Goal: Task Accomplishment & Management: Complete application form

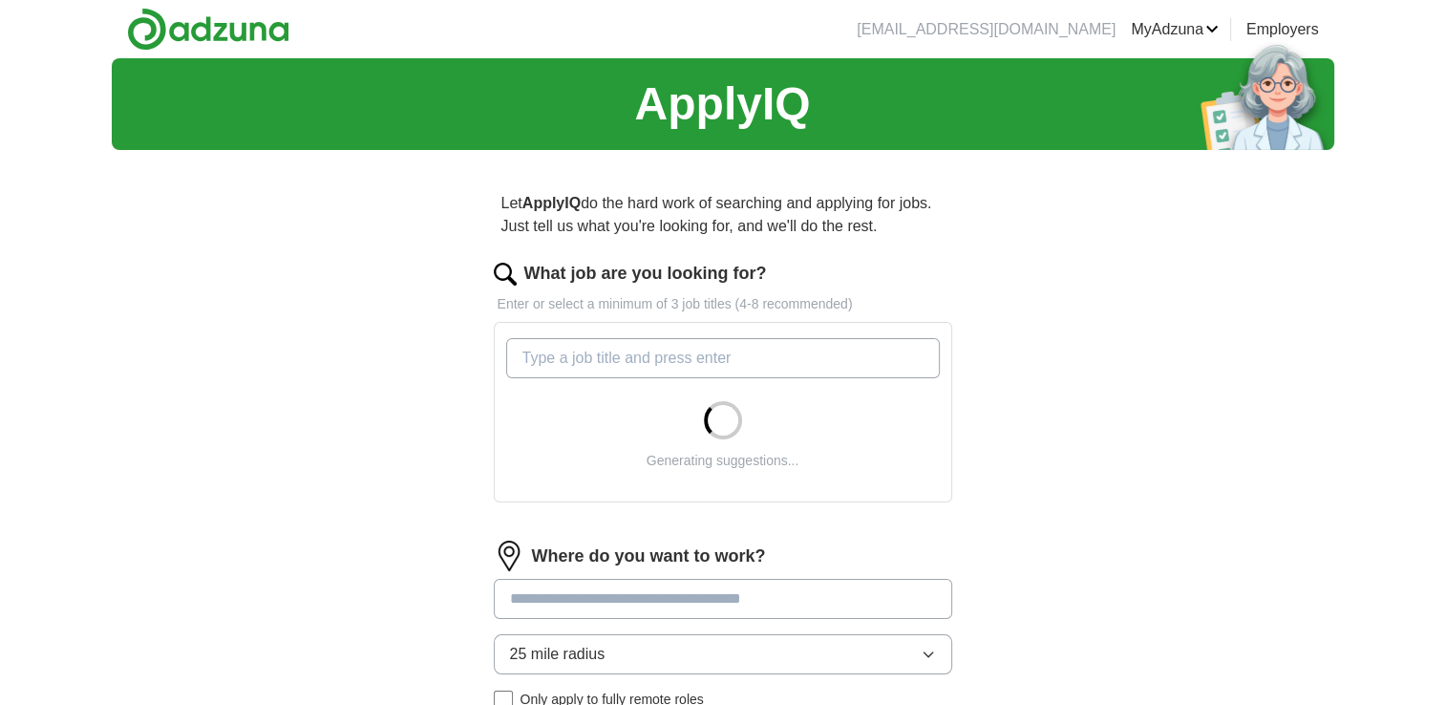
click at [569, 361] on input "What job are you looking for?" at bounding box center [723, 358] width 434 height 40
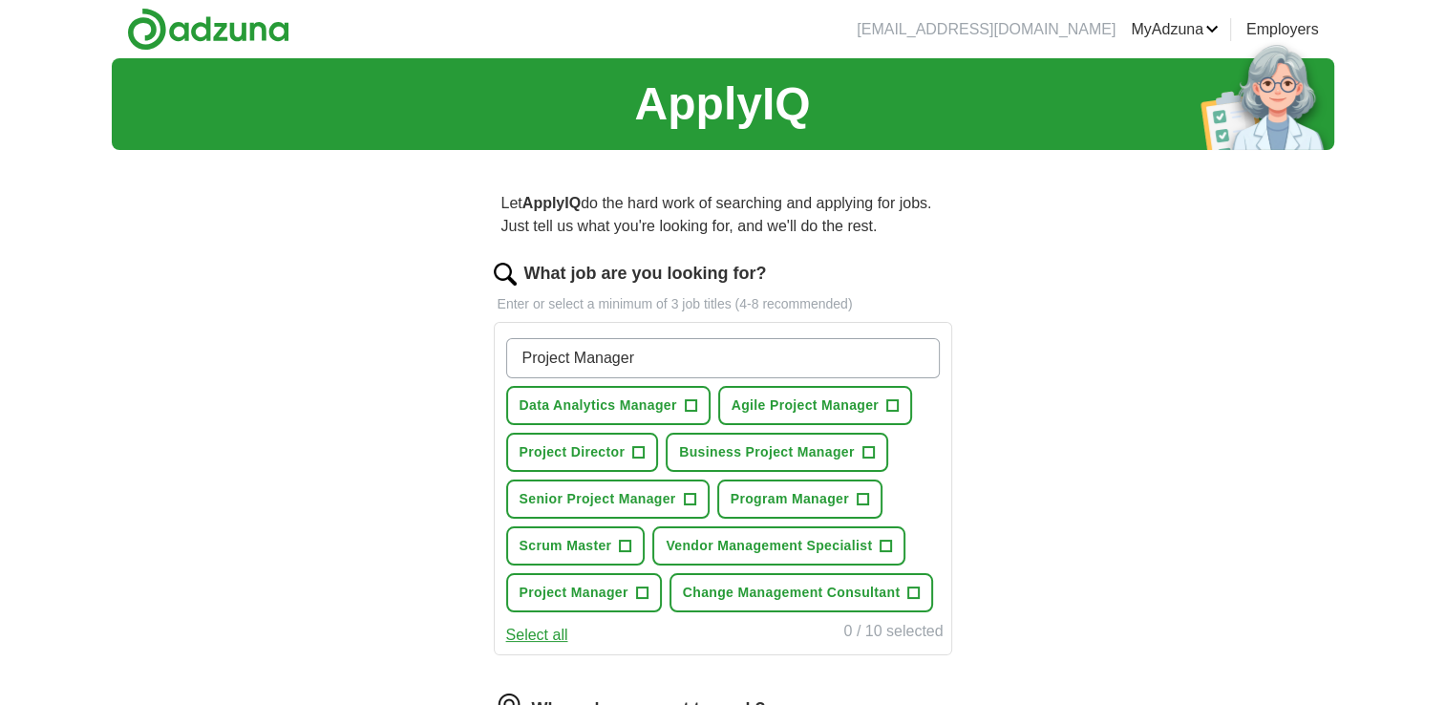
type input "Project Manager"
click at [890, 398] on span "+" at bounding box center [892, 405] width 11 height 15
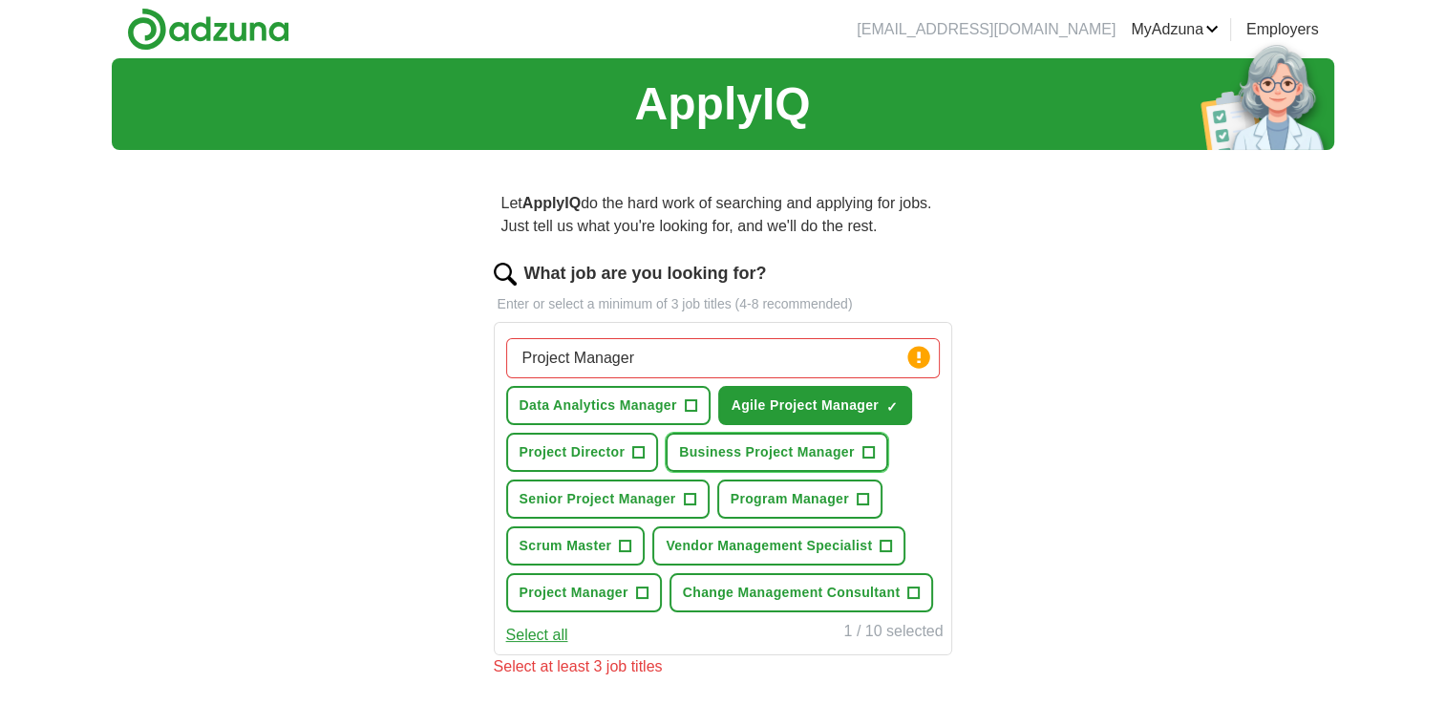
click at [863, 448] on span "+" at bounding box center [868, 452] width 11 height 15
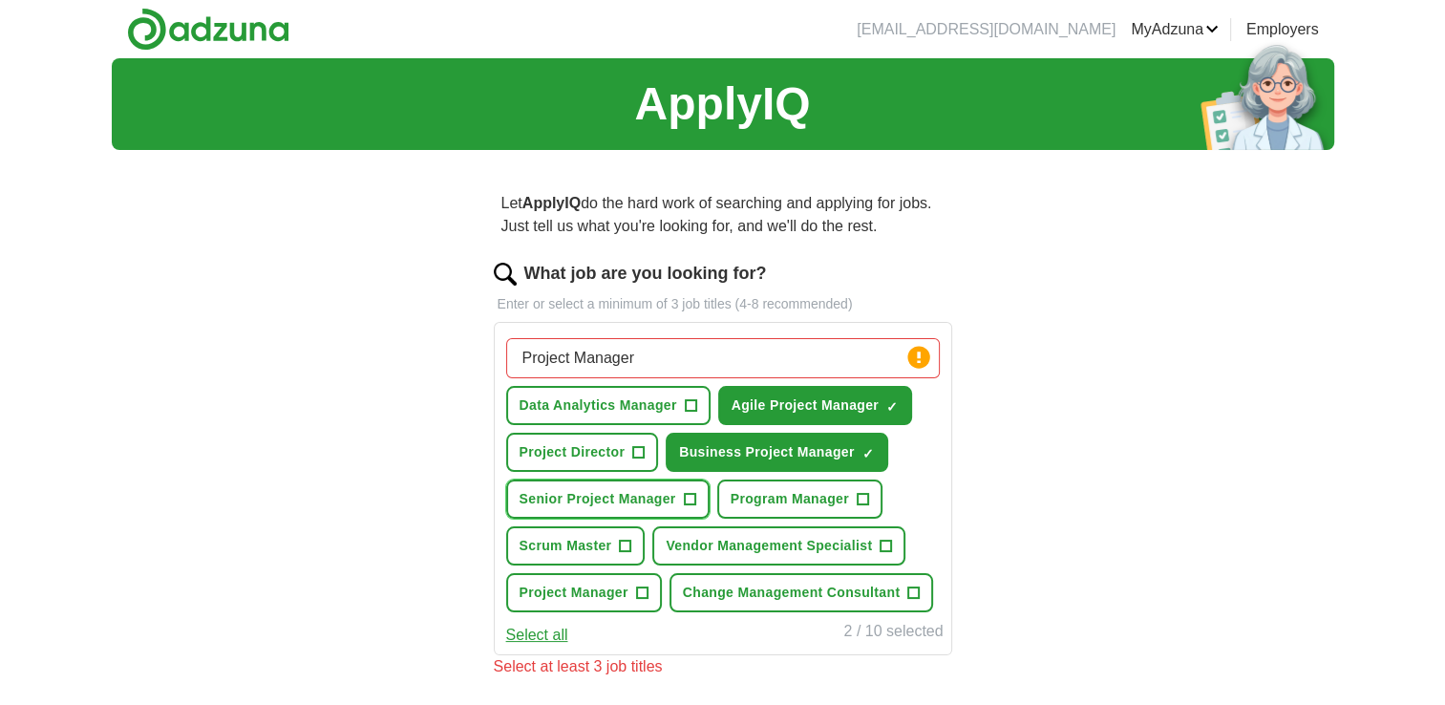
click at [690, 493] on span "+" at bounding box center [689, 499] width 11 height 15
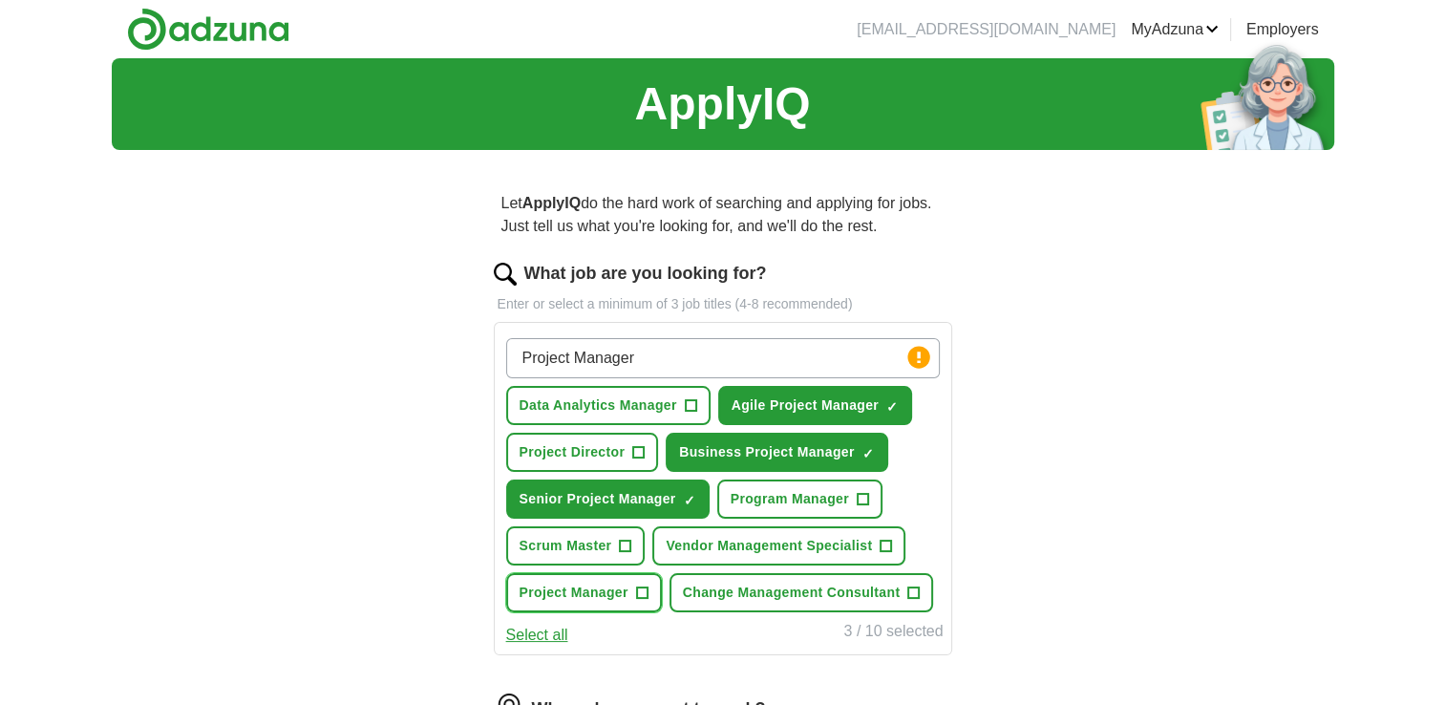
click at [641, 586] on span "+" at bounding box center [641, 593] width 11 height 15
click at [627, 542] on span "+" at bounding box center [625, 546] width 11 height 15
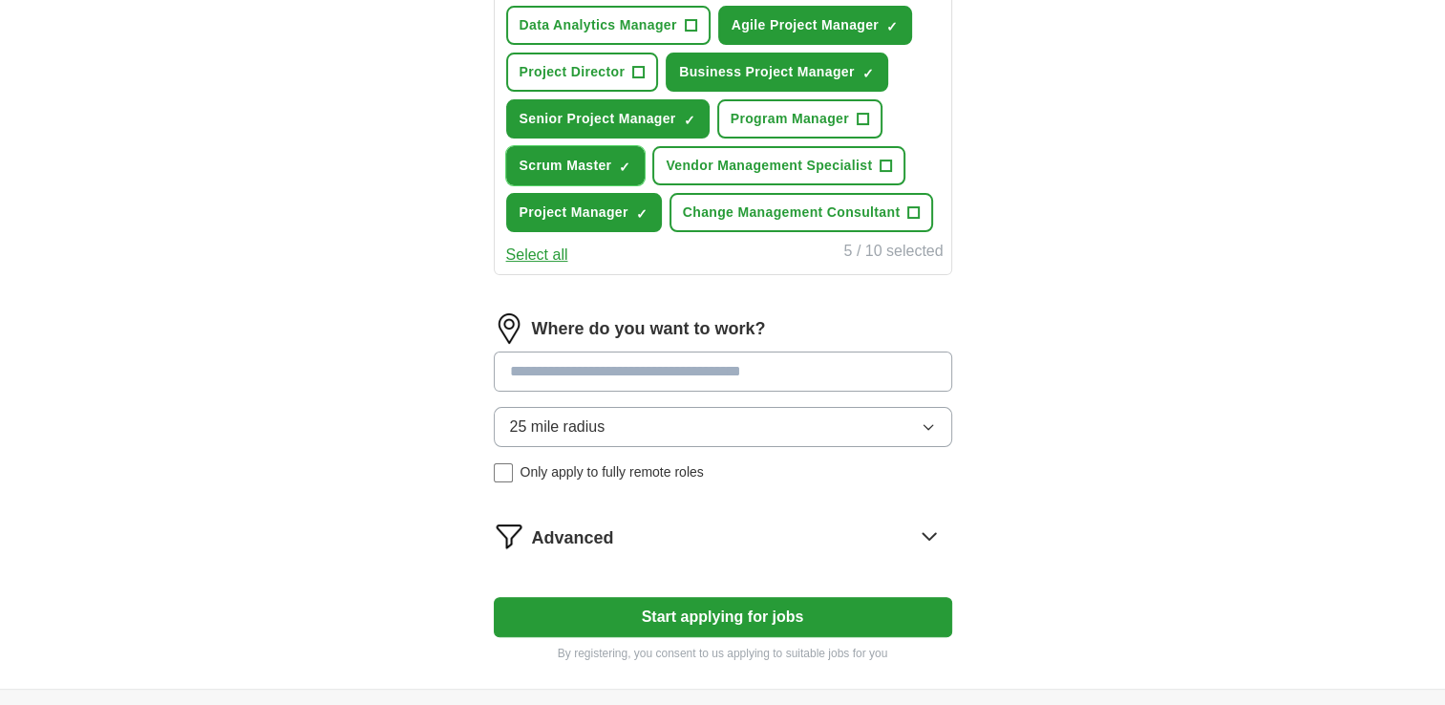
scroll to position [382, 0]
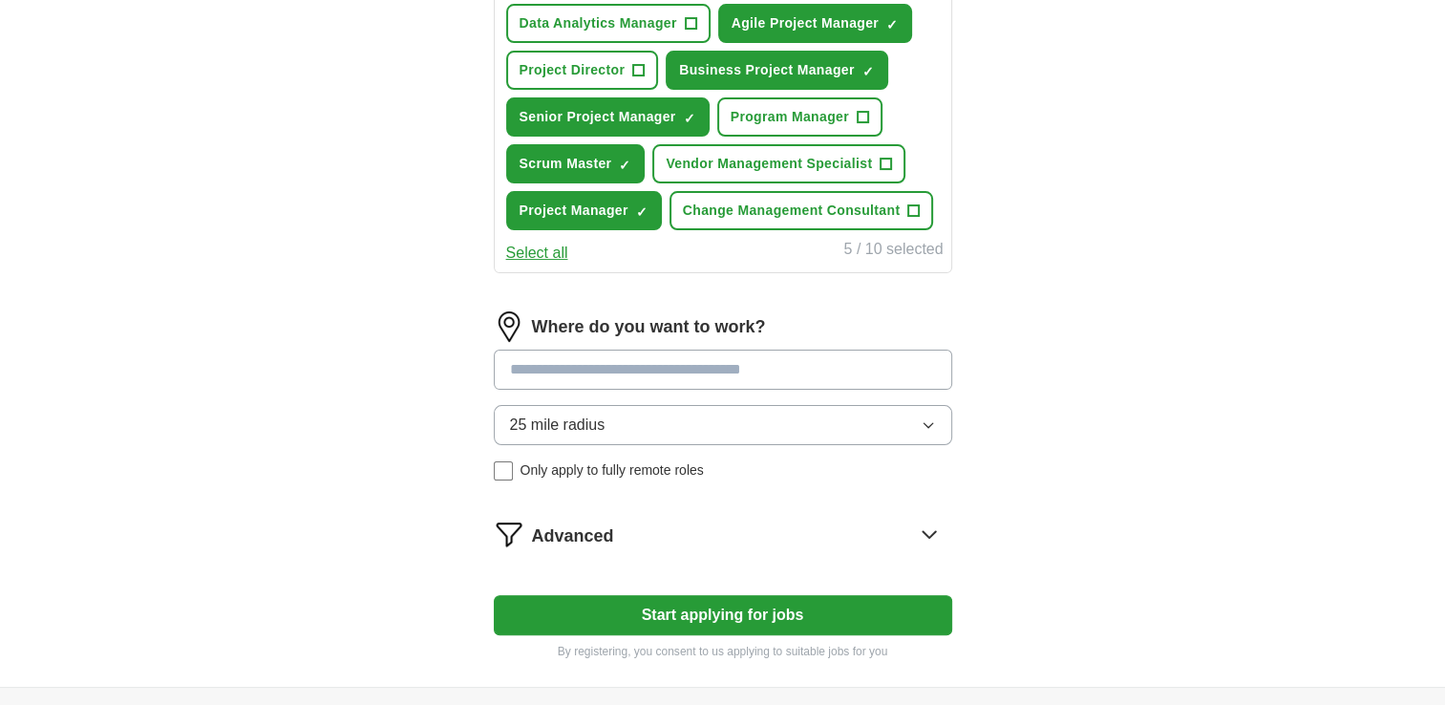
click at [627, 357] on input at bounding box center [723, 370] width 458 height 40
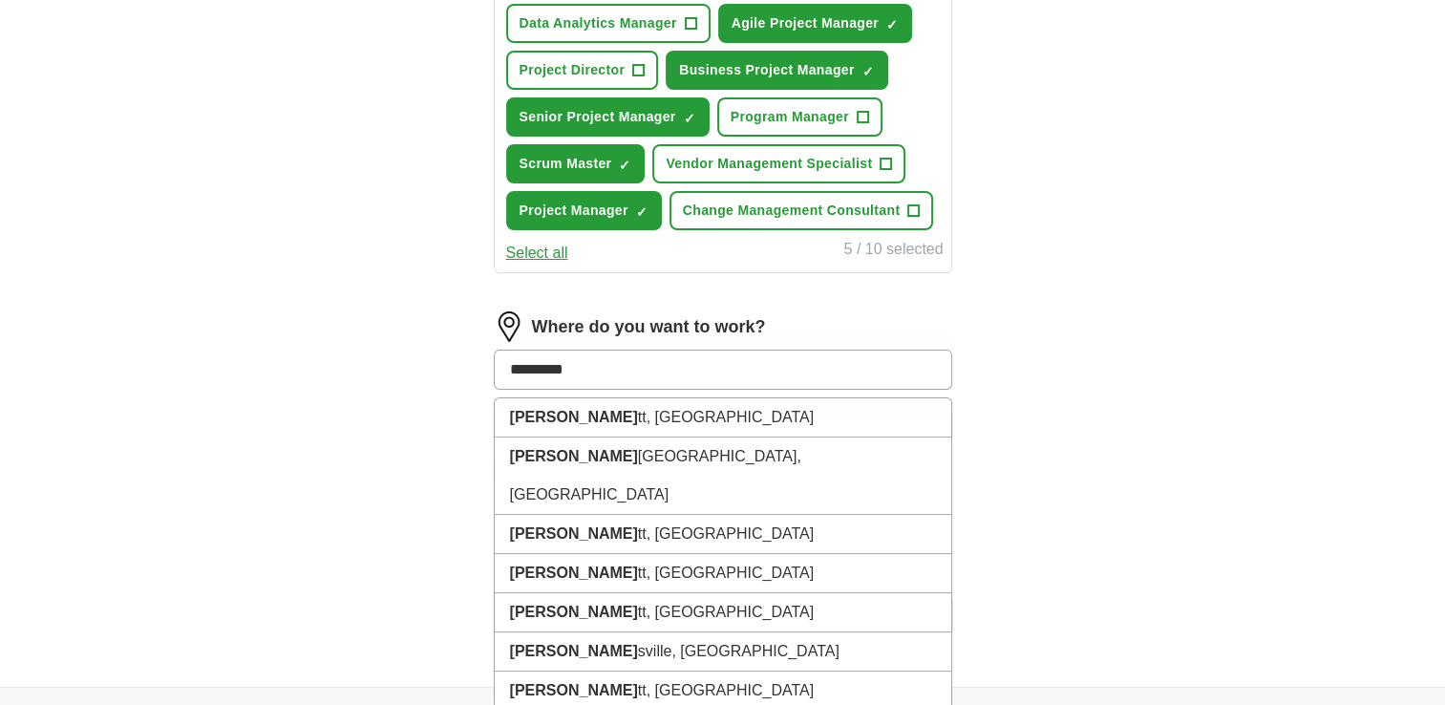
type input "*********"
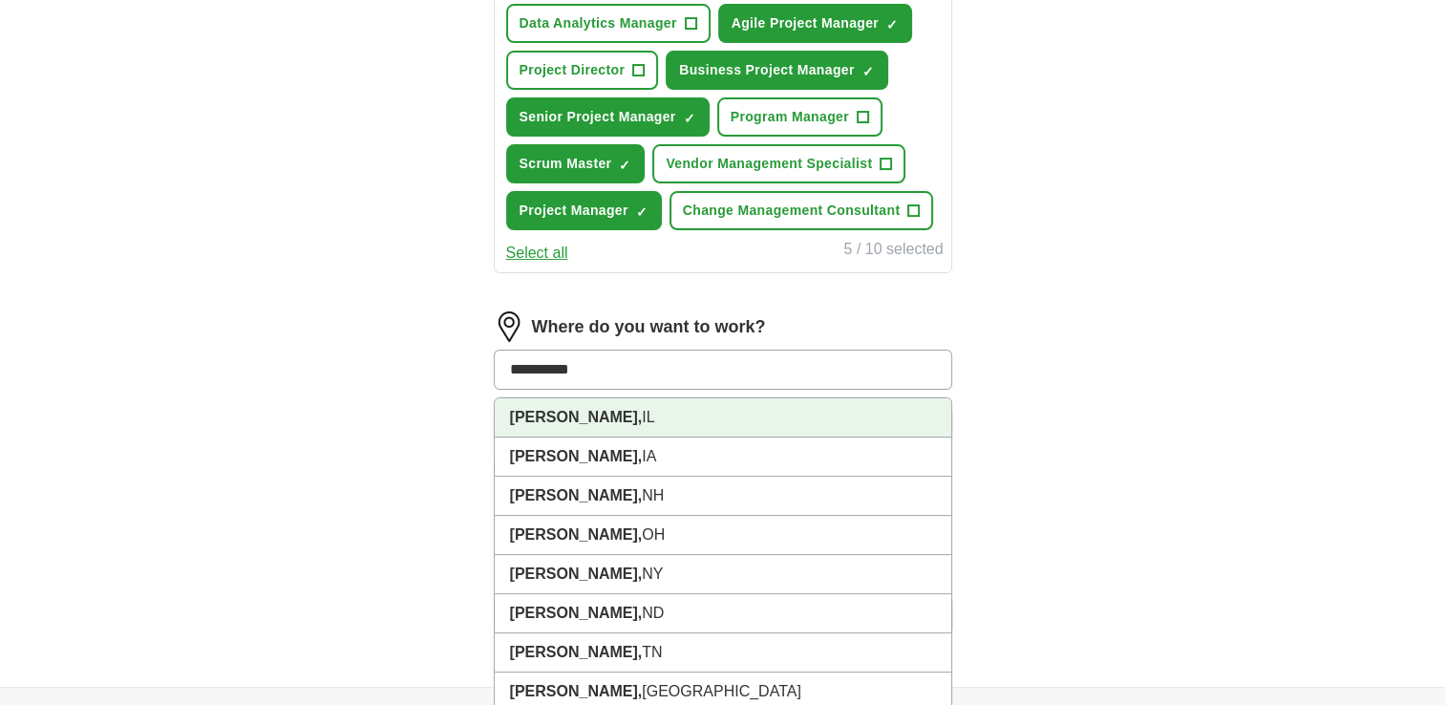
click at [579, 403] on li "Bartlett, [GEOGRAPHIC_DATA]" at bounding box center [723, 417] width 457 height 39
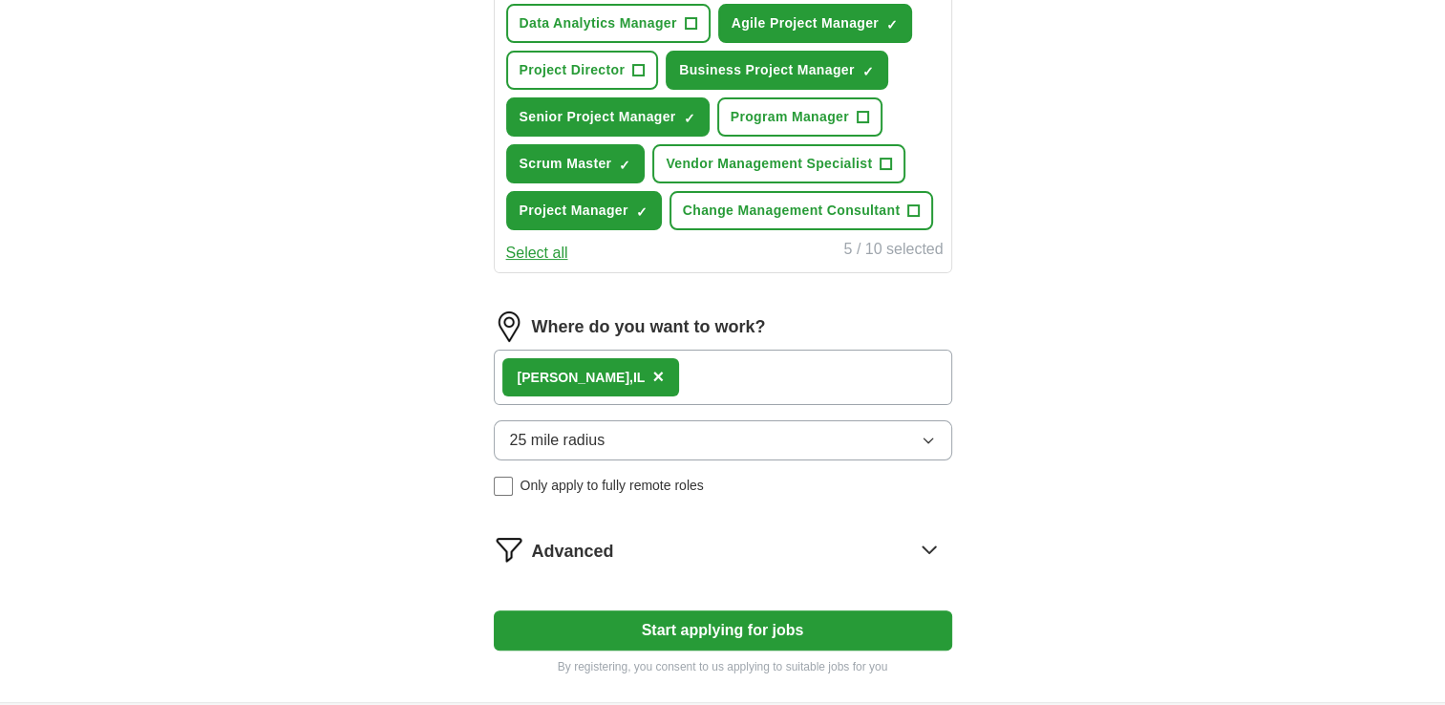
click at [627, 440] on button "25 mile radius" at bounding box center [723, 440] width 458 height 40
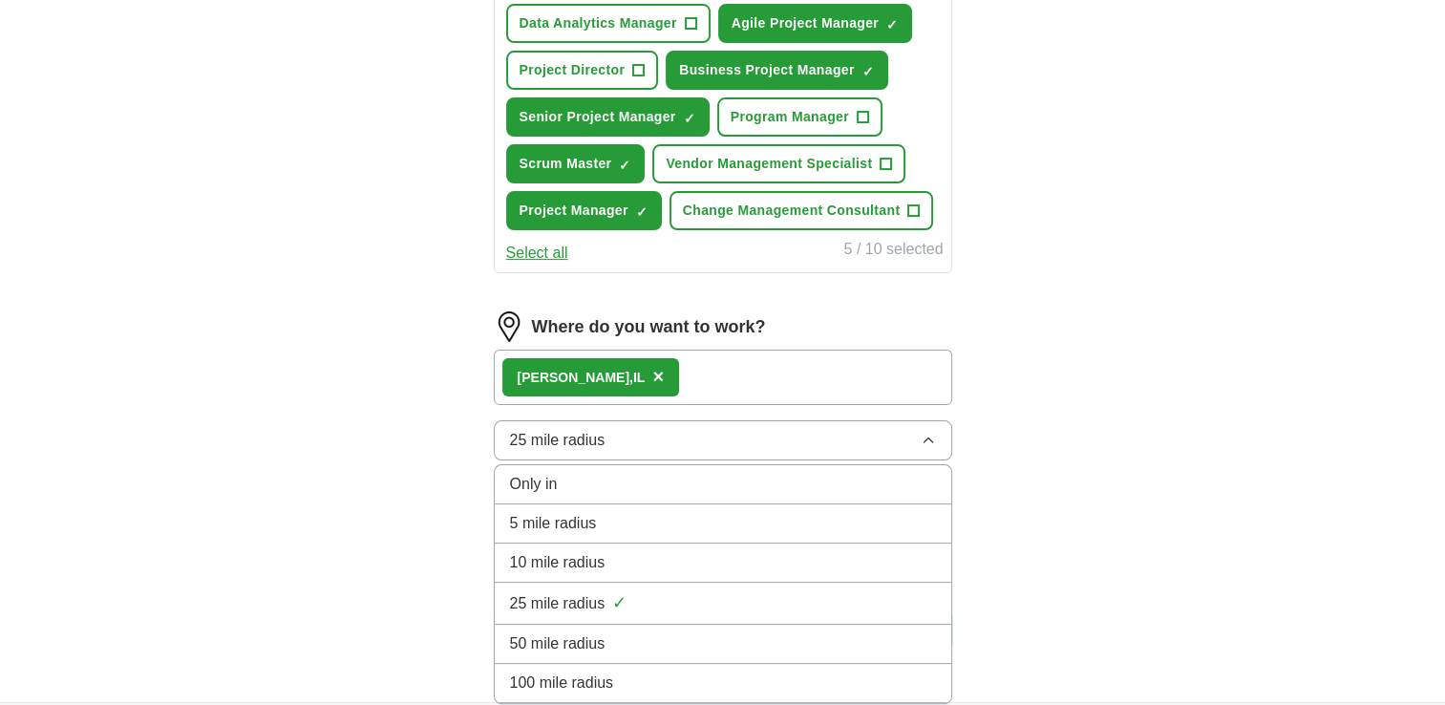
click at [617, 590] on span "✓" at bounding box center [619, 603] width 14 height 26
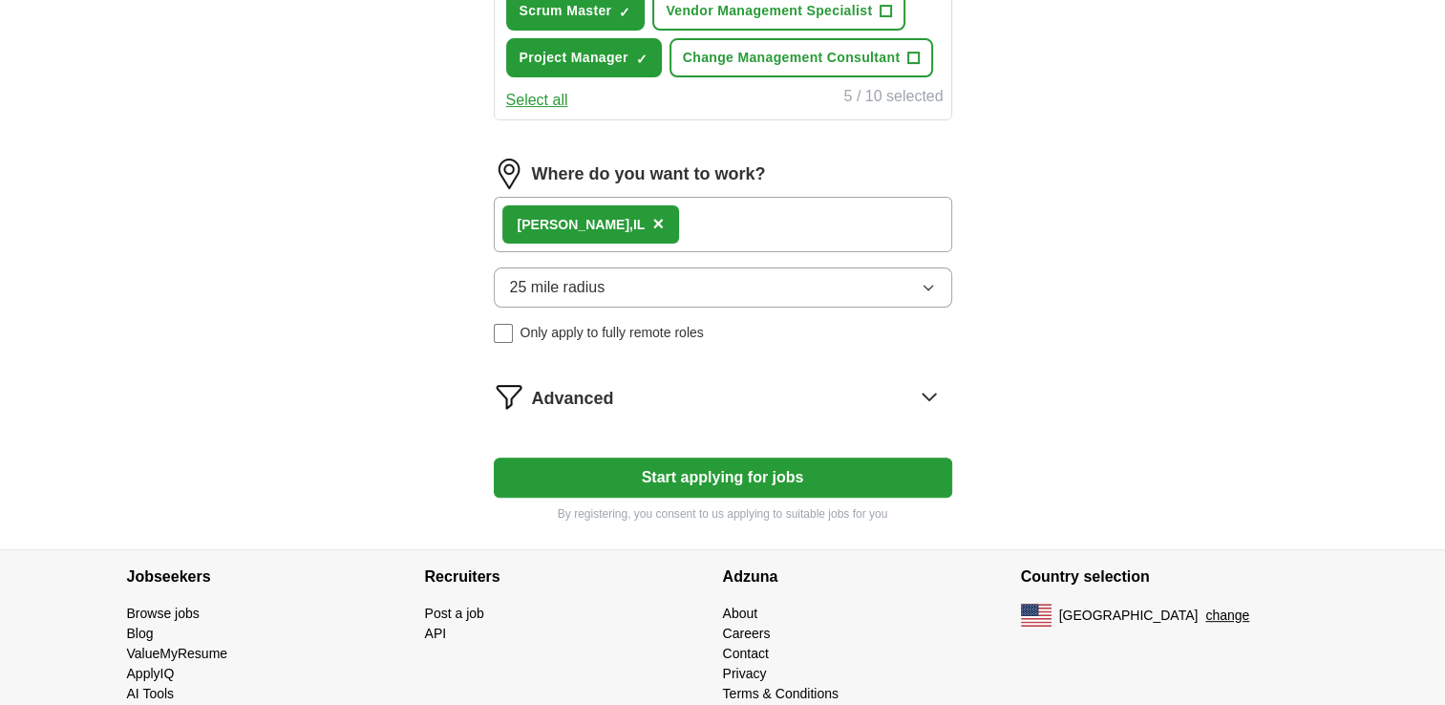
scroll to position [565, 0]
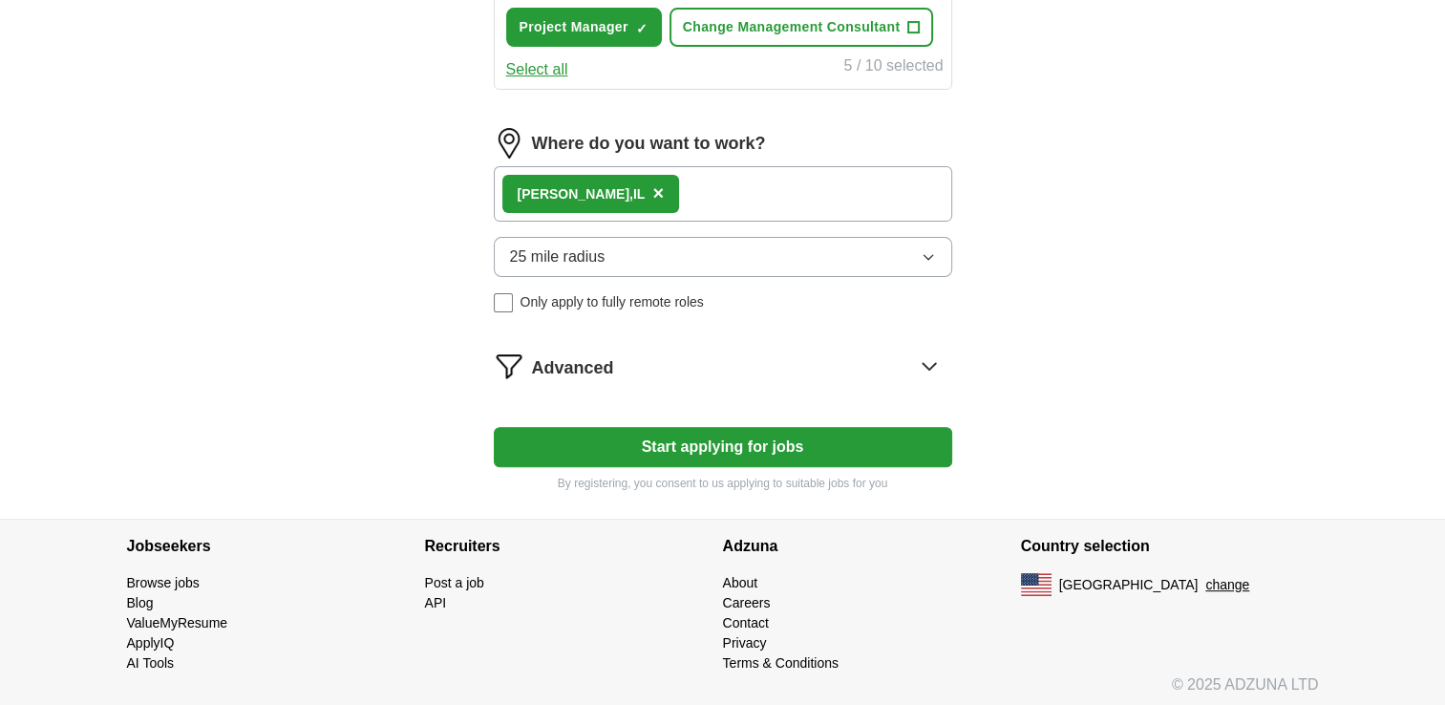
click at [932, 363] on icon at bounding box center [929, 366] width 12 height 7
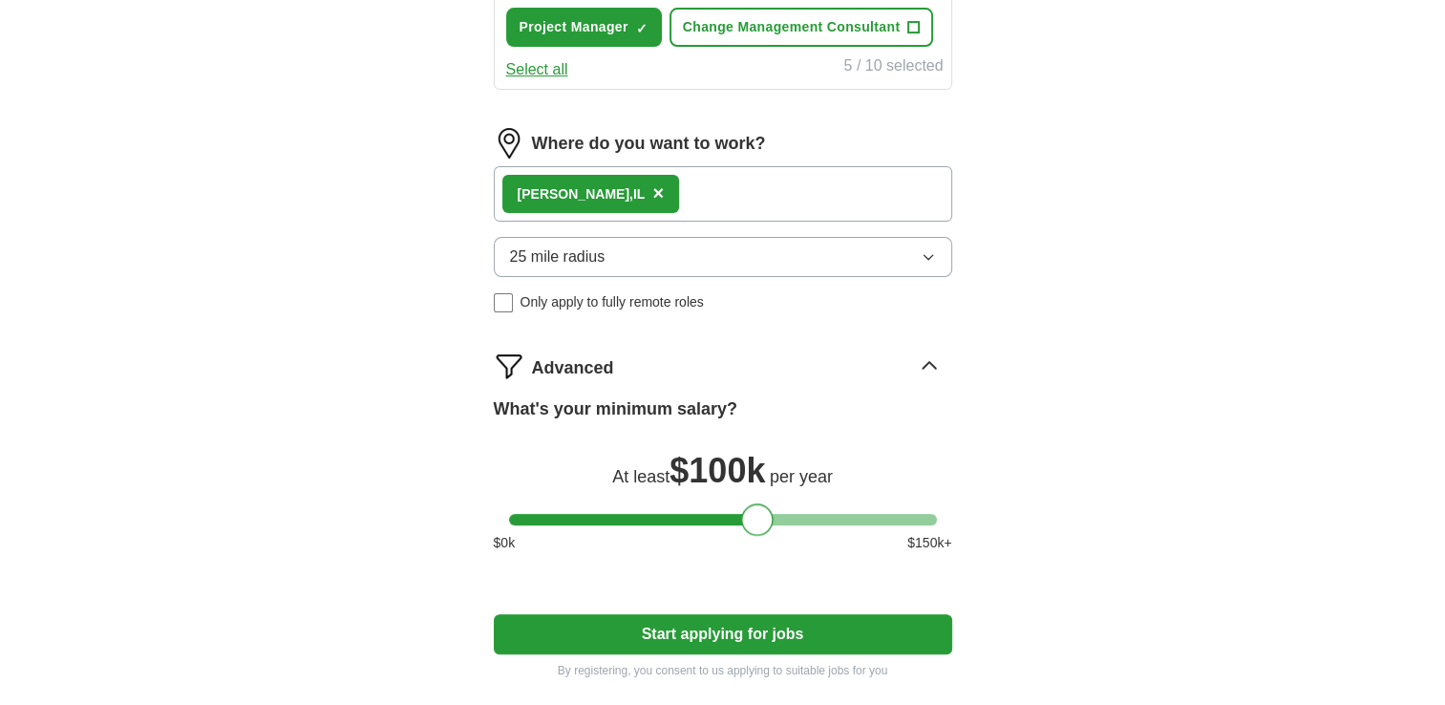
drag, startPoint x: 536, startPoint y: 506, endPoint x: 769, endPoint y: 518, distance: 233.3
click at [769, 518] on div at bounding box center [757, 519] width 32 height 32
click at [730, 628] on button "Start applying for jobs" at bounding box center [723, 634] width 458 height 40
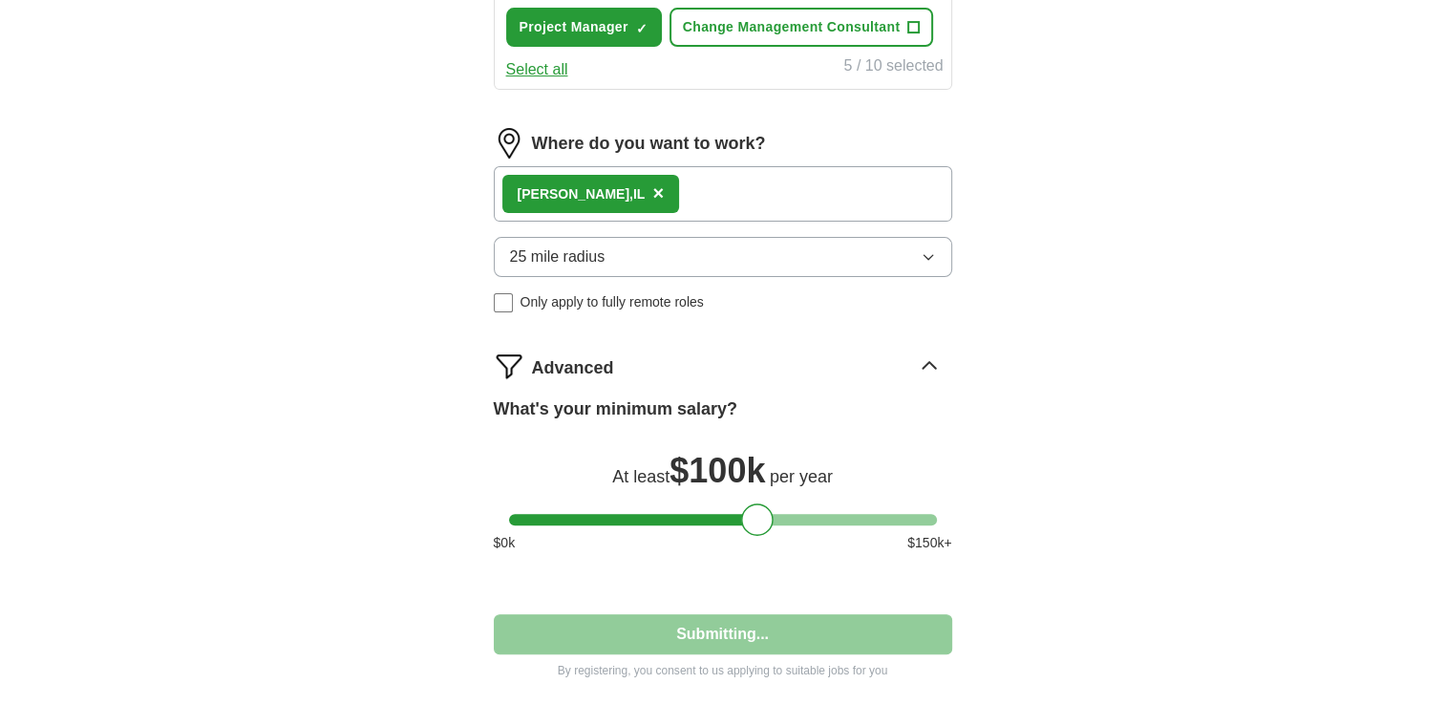
select select "**"
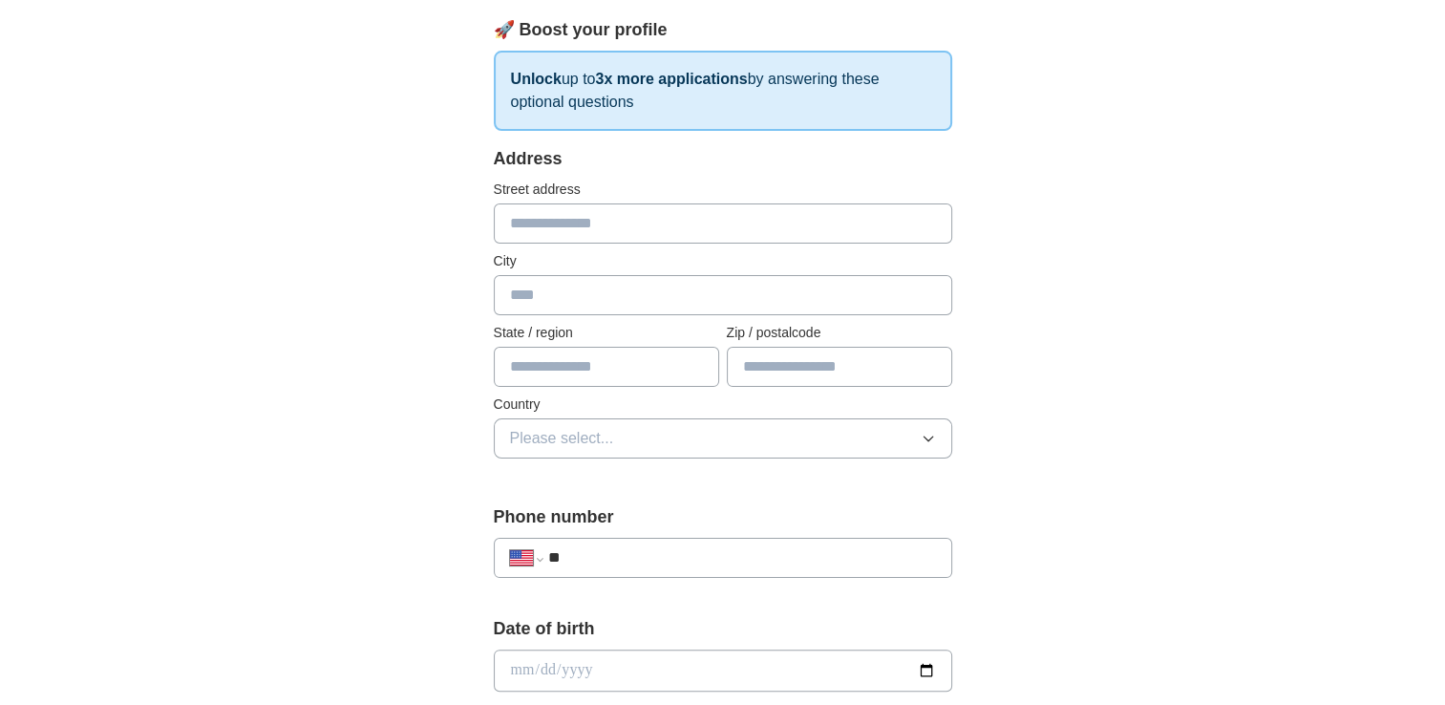
scroll to position [0, 0]
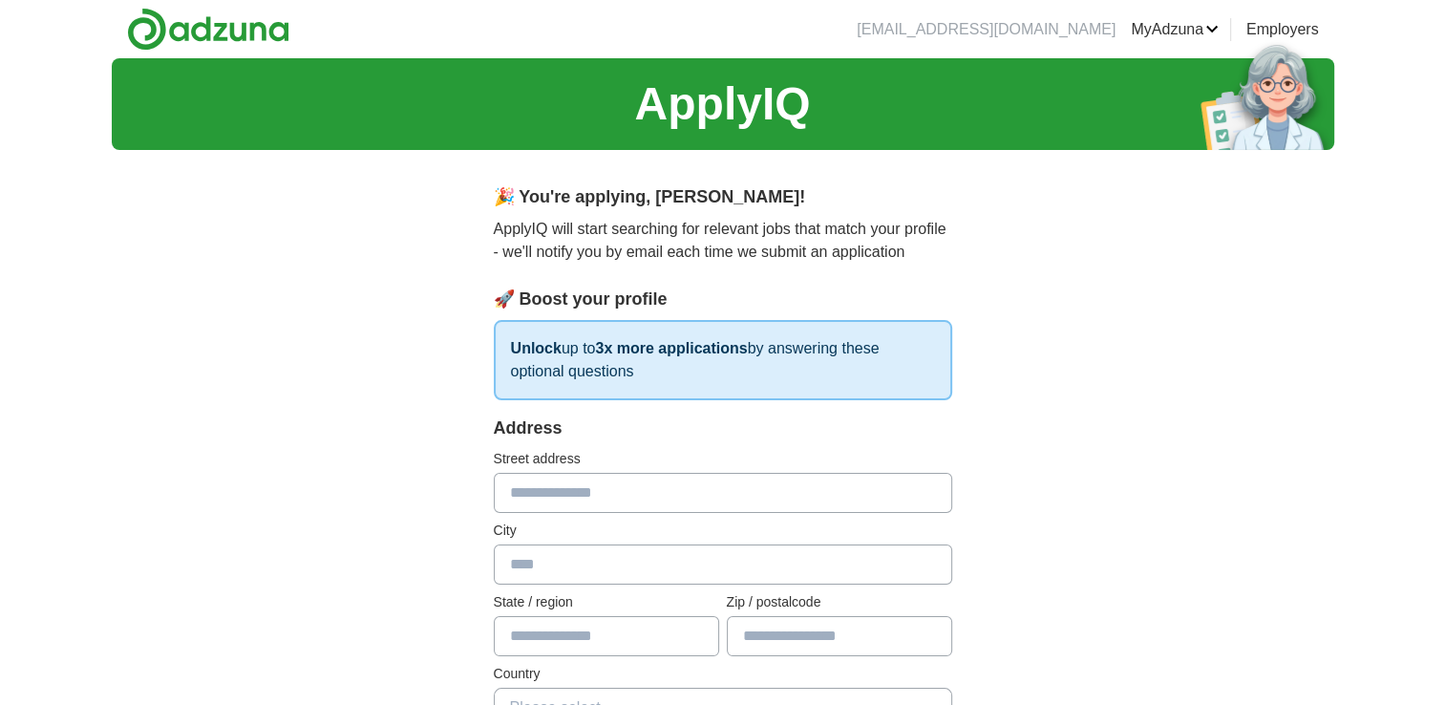
click at [576, 496] on input "text" at bounding box center [723, 493] width 458 height 40
type input "**********"
type input "********"
type input "**"
type input "*****"
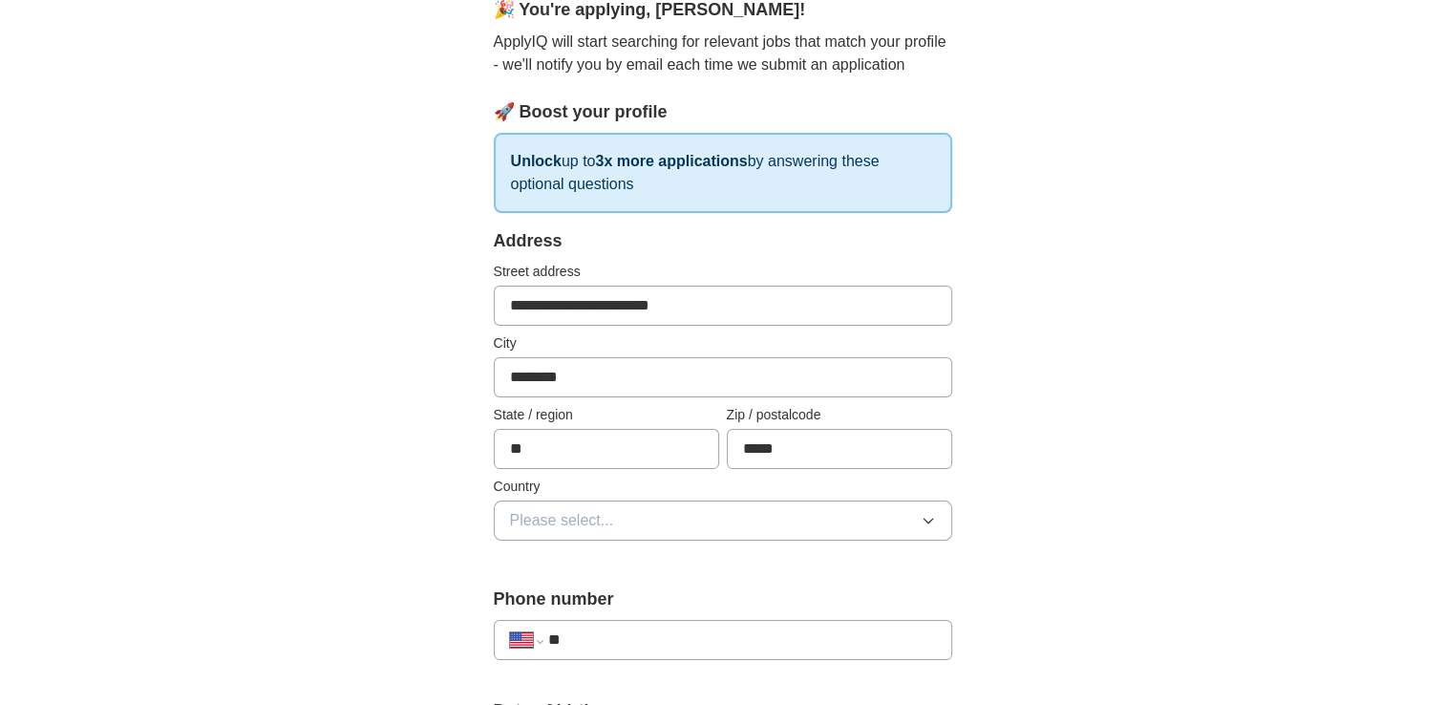
scroll to position [191, 0]
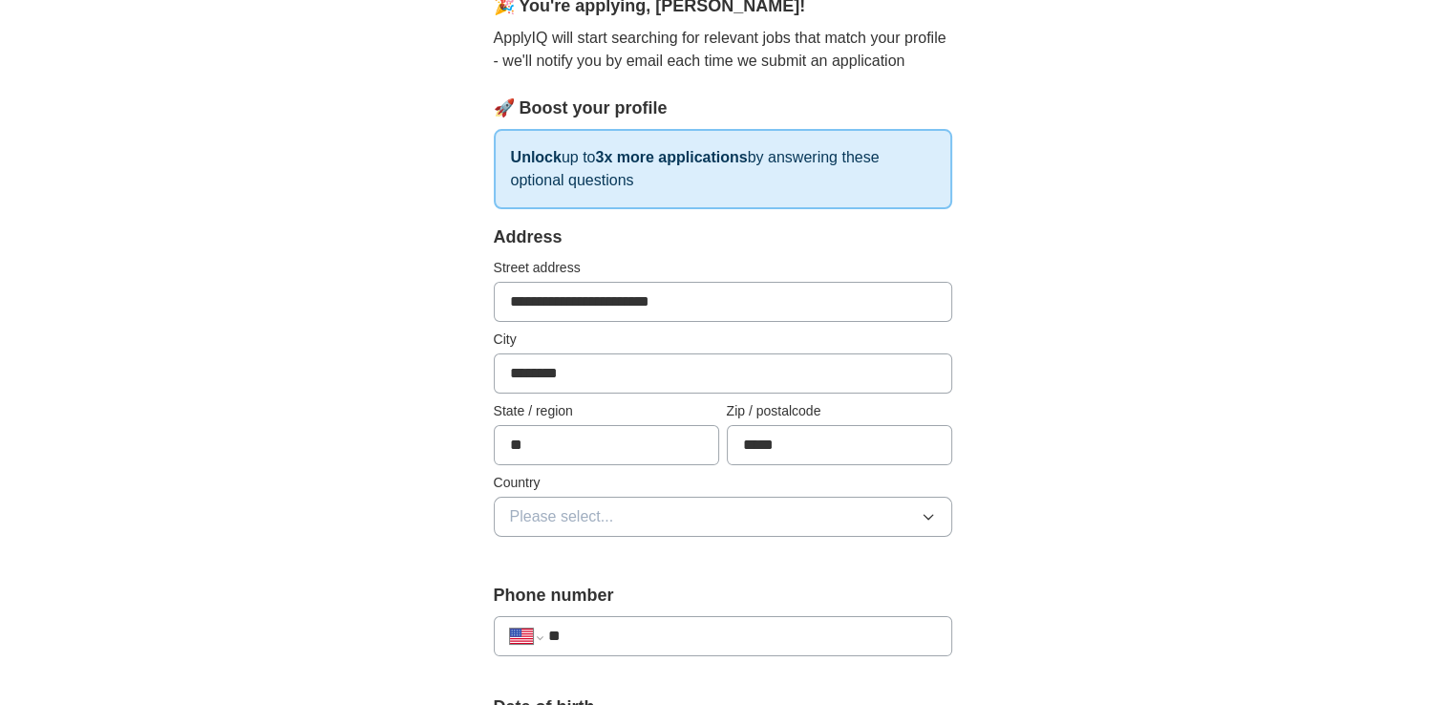
click at [673, 518] on button "Please select..." at bounding box center [723, 517] width 458 height 40
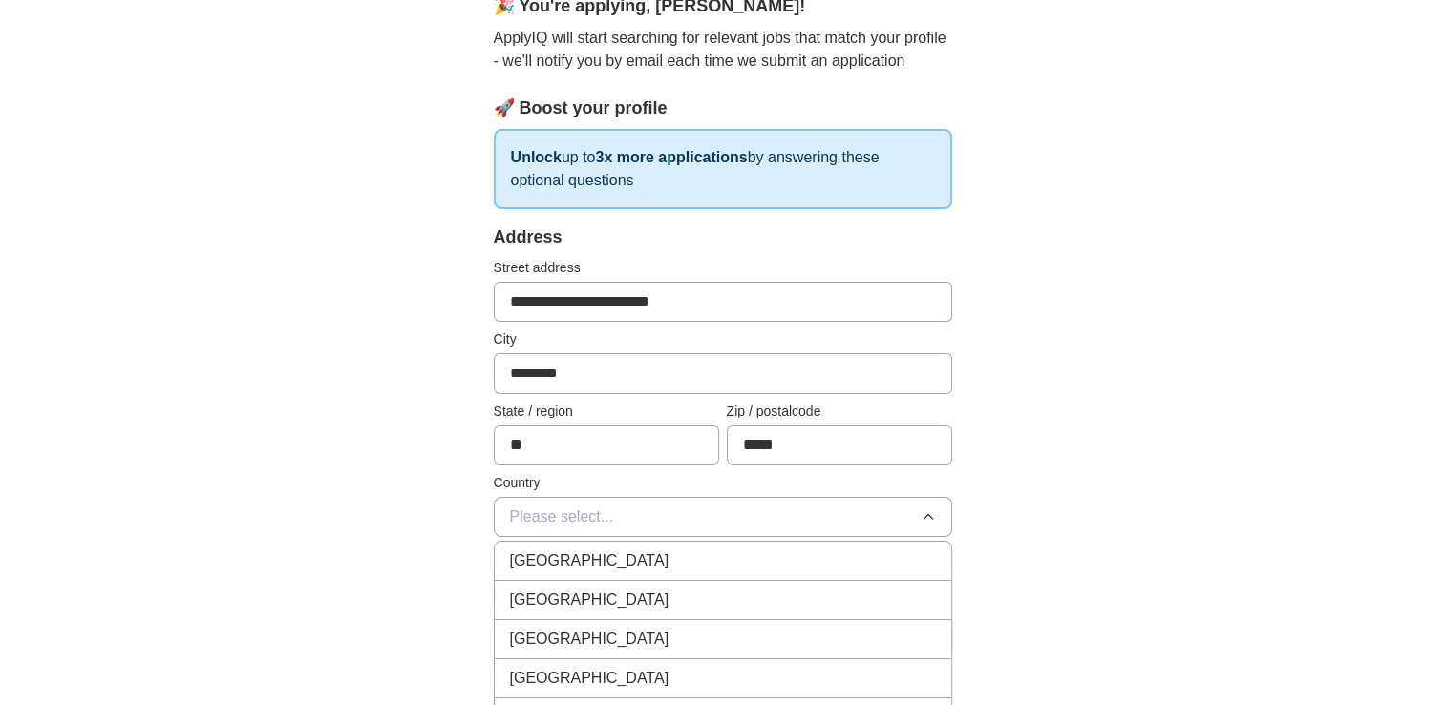
click at [655, 588] on div "[GEOGRAPHIC_DATA]" at bounding box center [723, 599] width 426 height 23
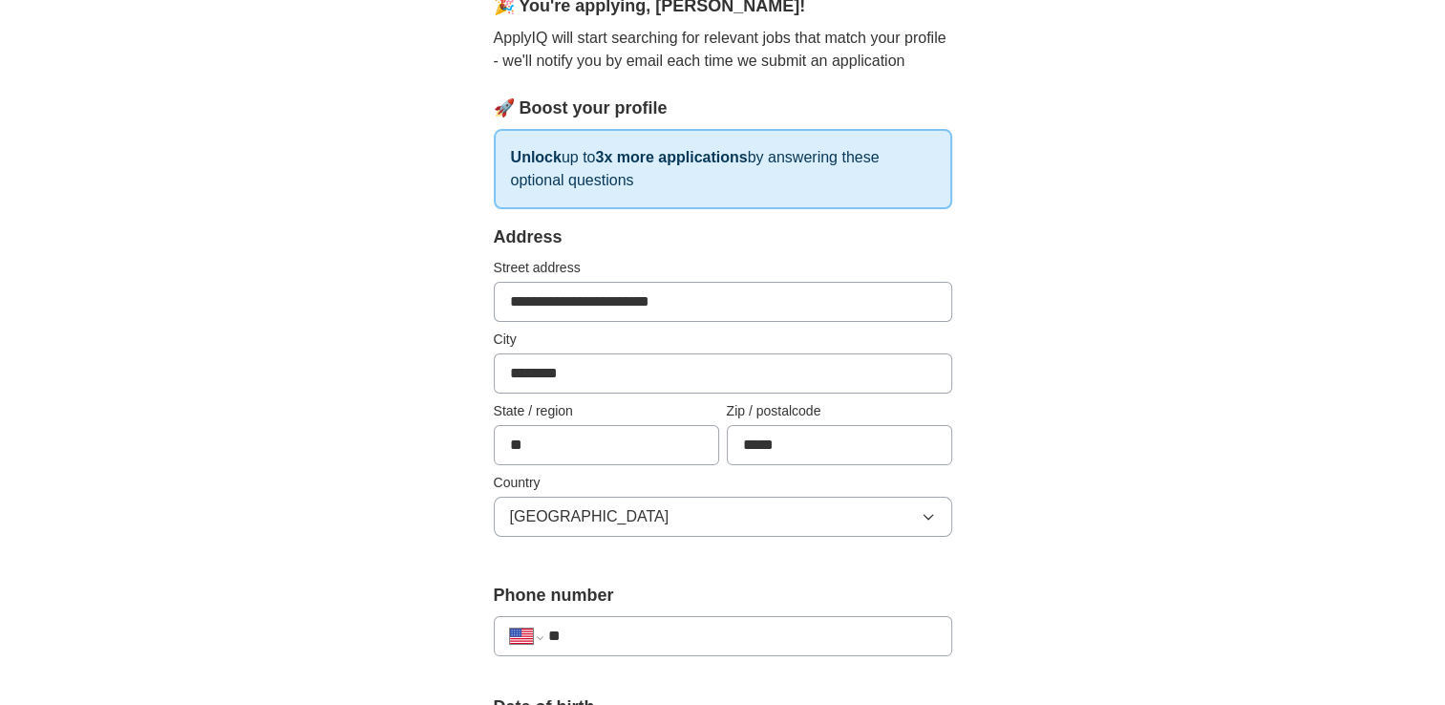
click at [672, 632] on input "**" at bounding box center [741, 636] width 388 height 23
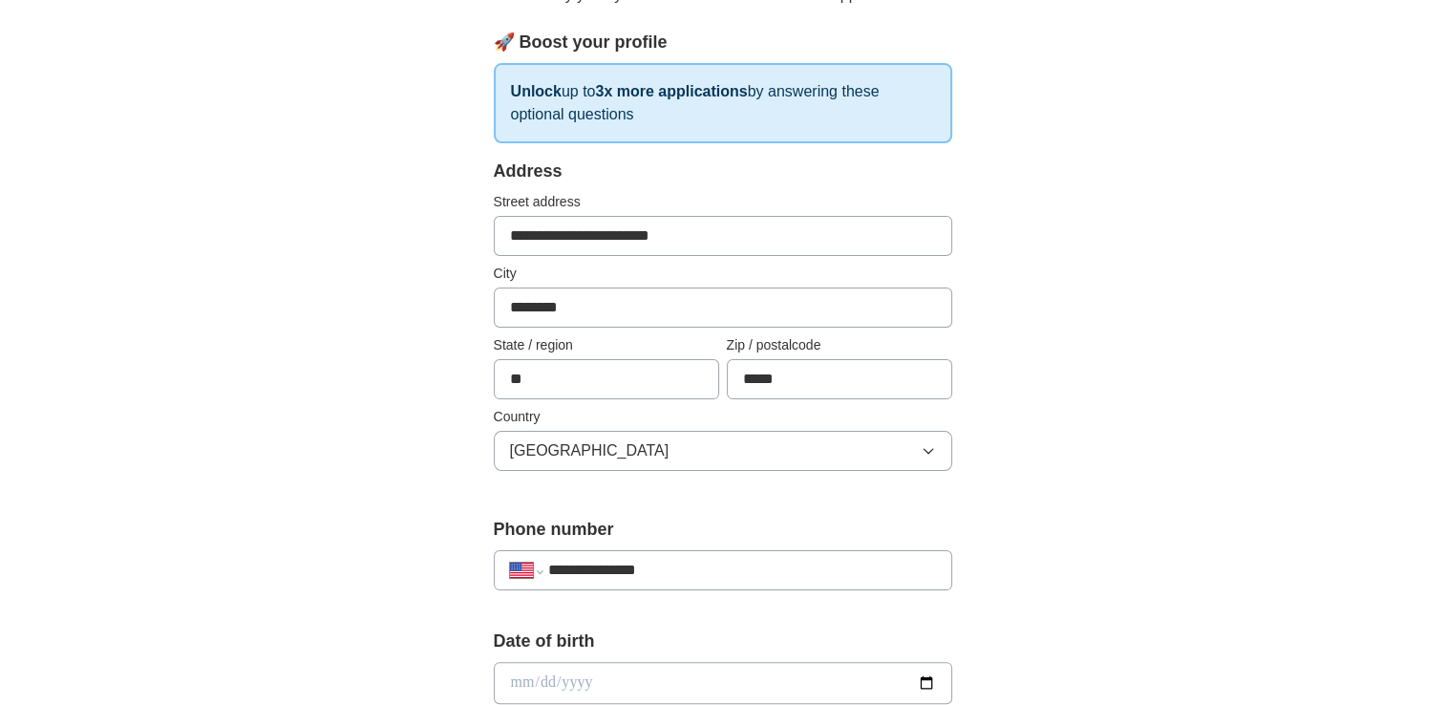
scroll to position [287, 0]
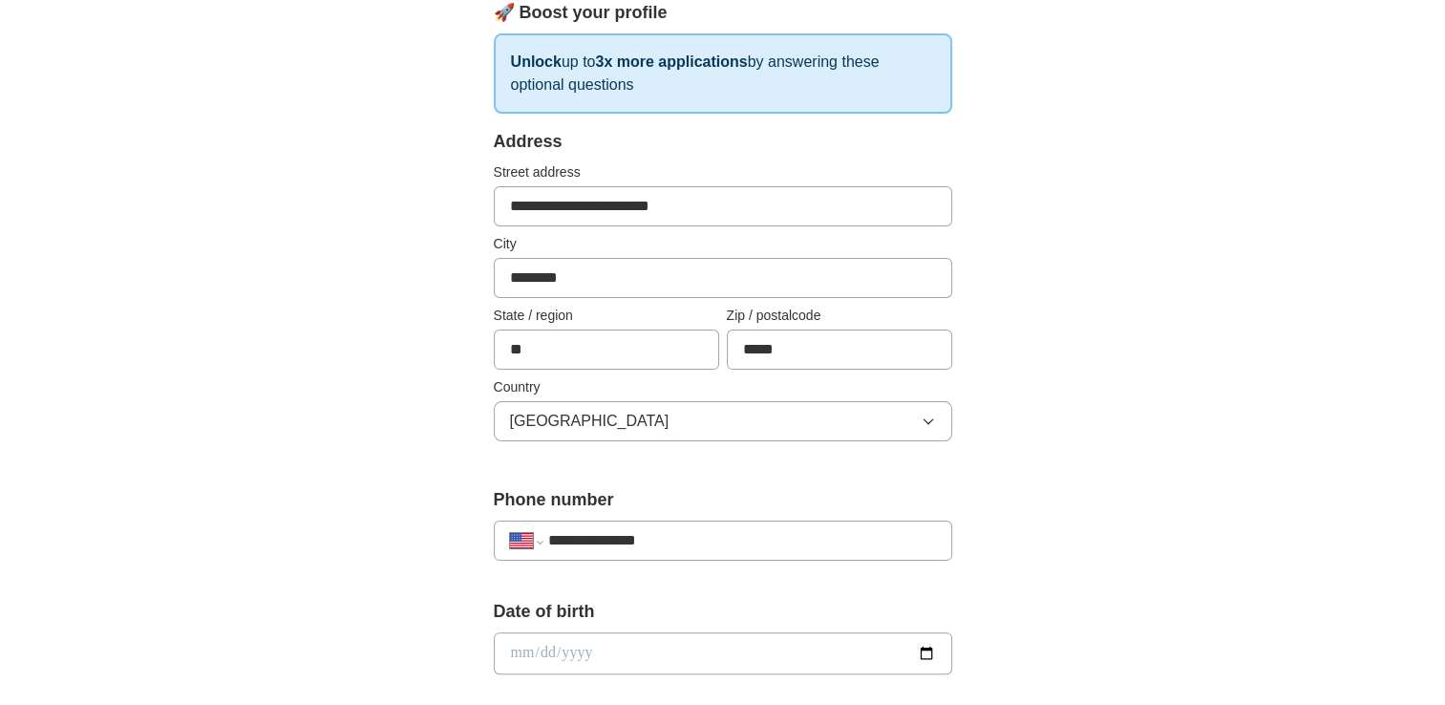
type input "**********"
click at [512, 649] on input "date" at bounding box center [723, 653] width 458 height 42
type input "**********"
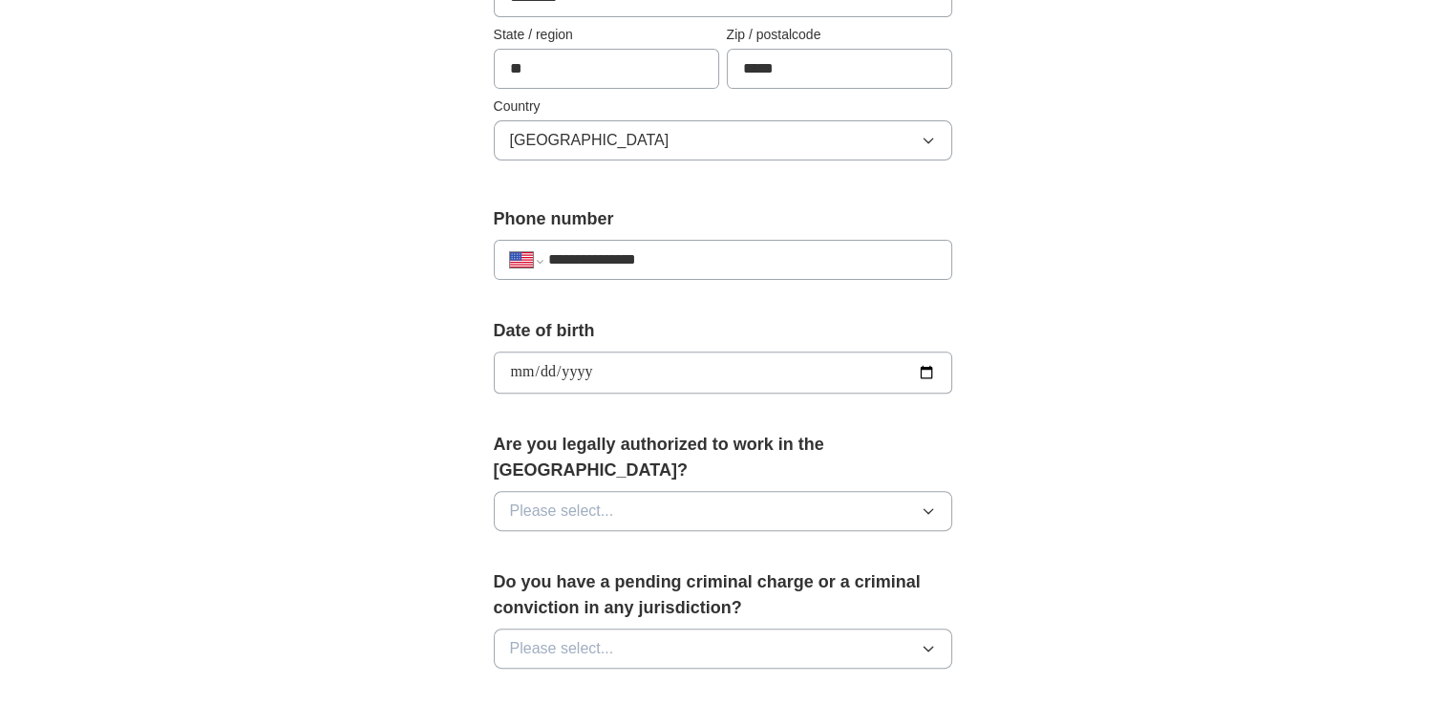
scroll to position [669, 0]
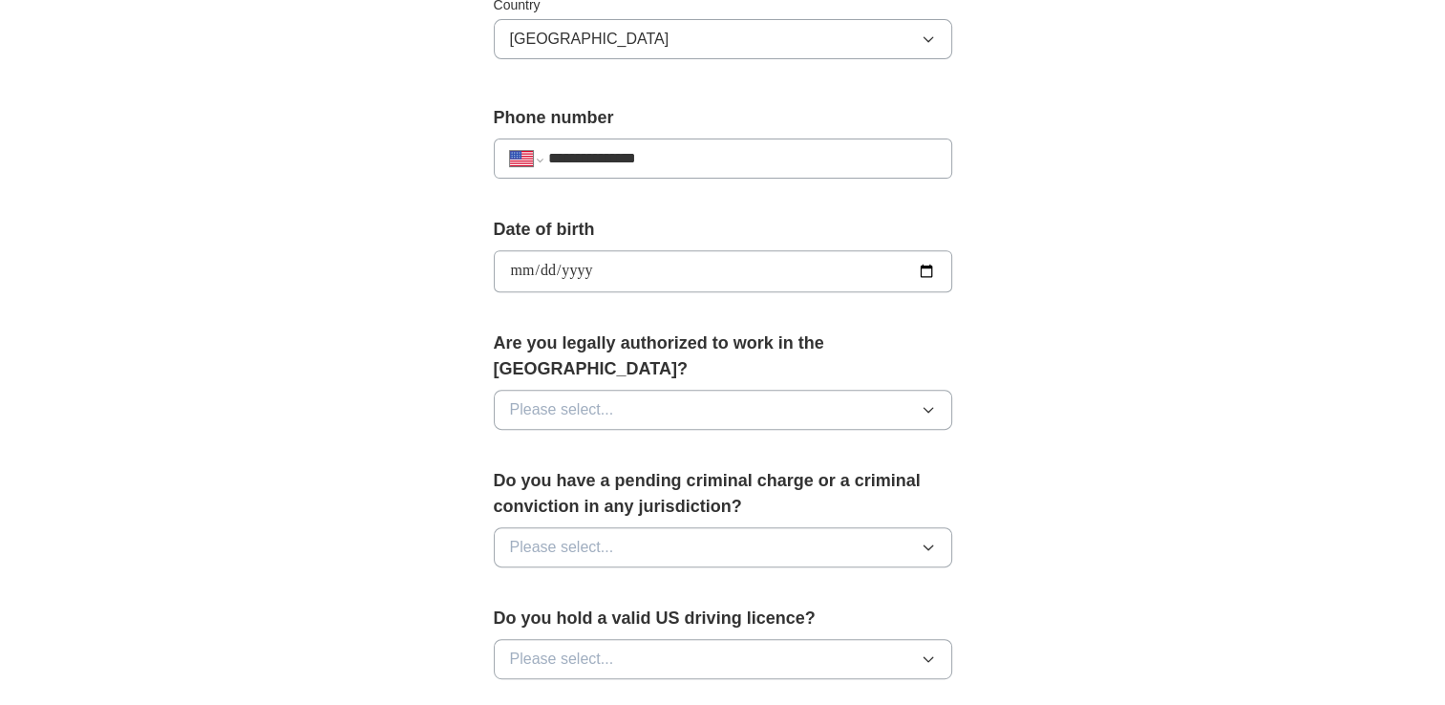
click at [594, 398] on span "Please select..." at bounding box center [562, 409] width 104 height 23
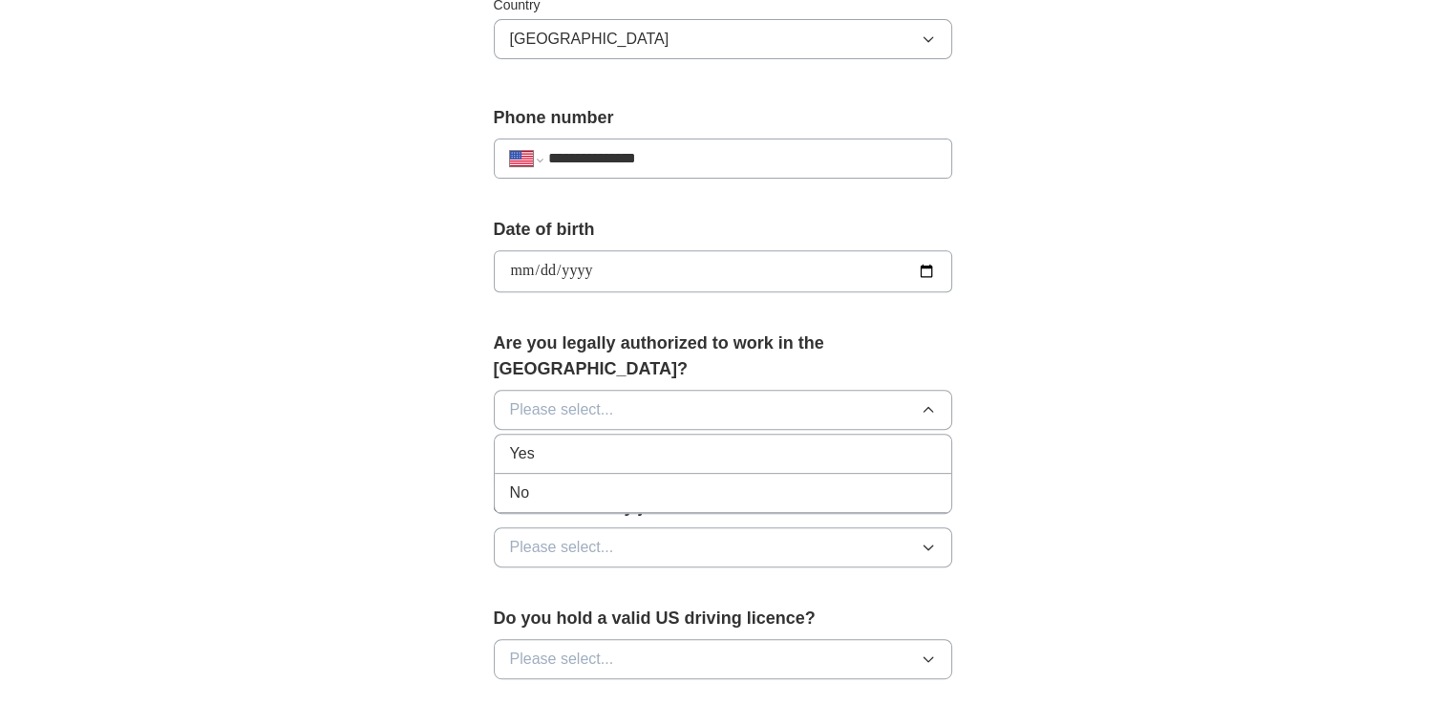
click at [562, 442] on div "Yes" at bounding box center [723, 453] width 426 height 23
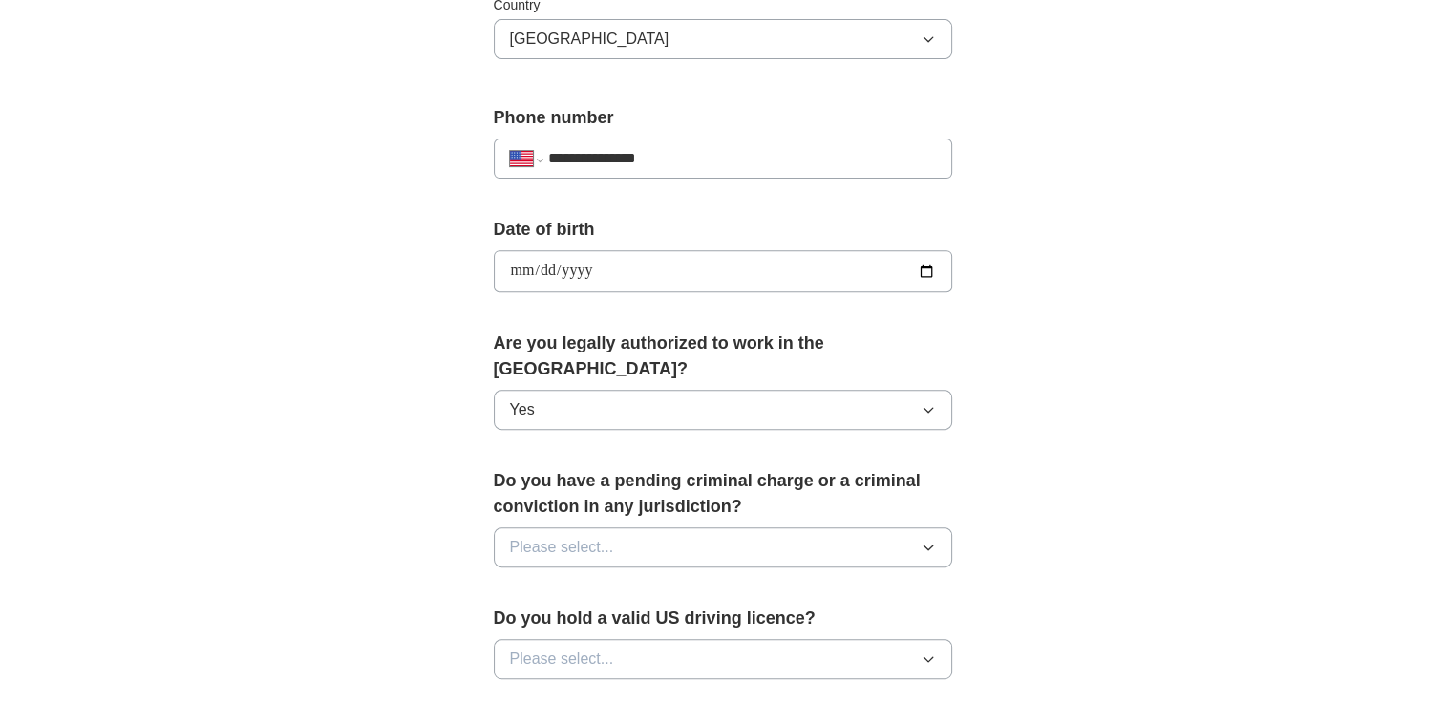
click at [643, 527] on button "Please select..." at bounding box center [723, 547] width 458 height 40
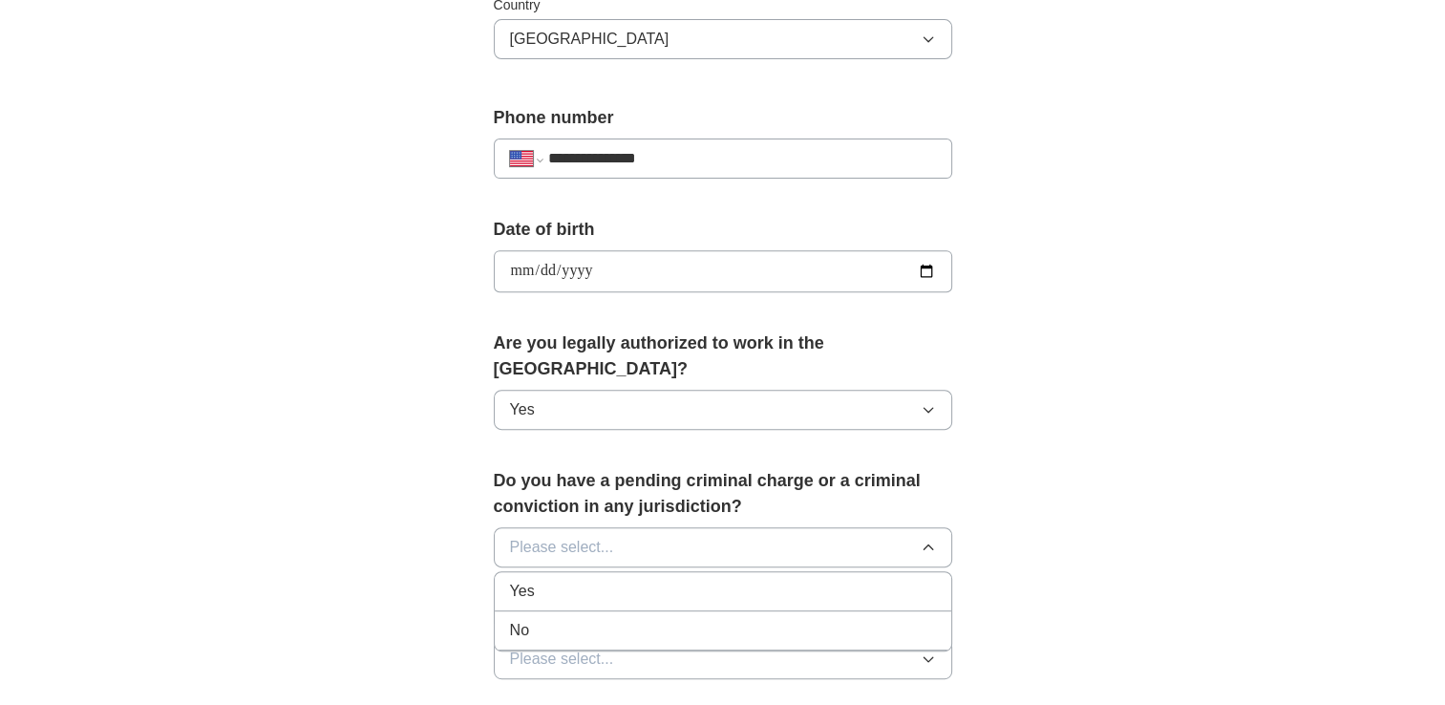
click at [608, 619] on div "No" at bounding box center [723, 630] width 426 height 23
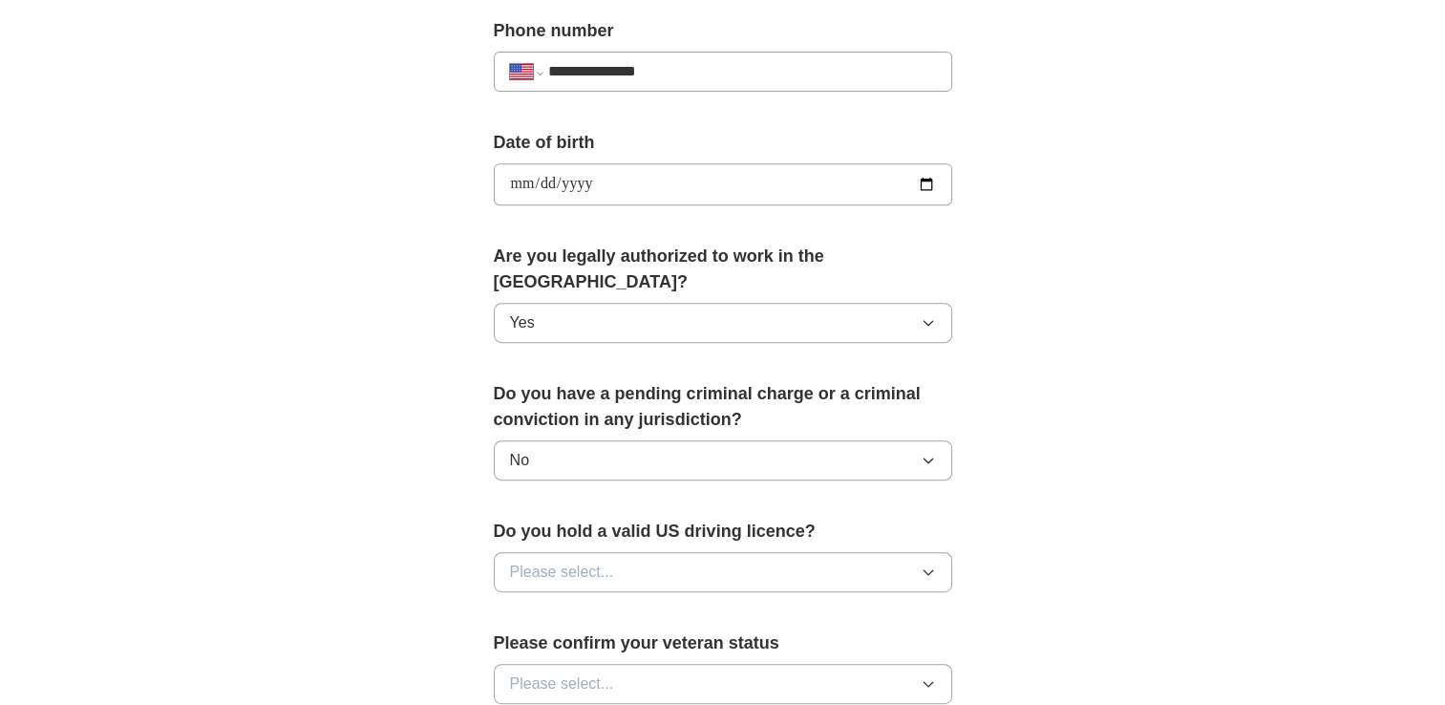
scroll to position [860, 0]
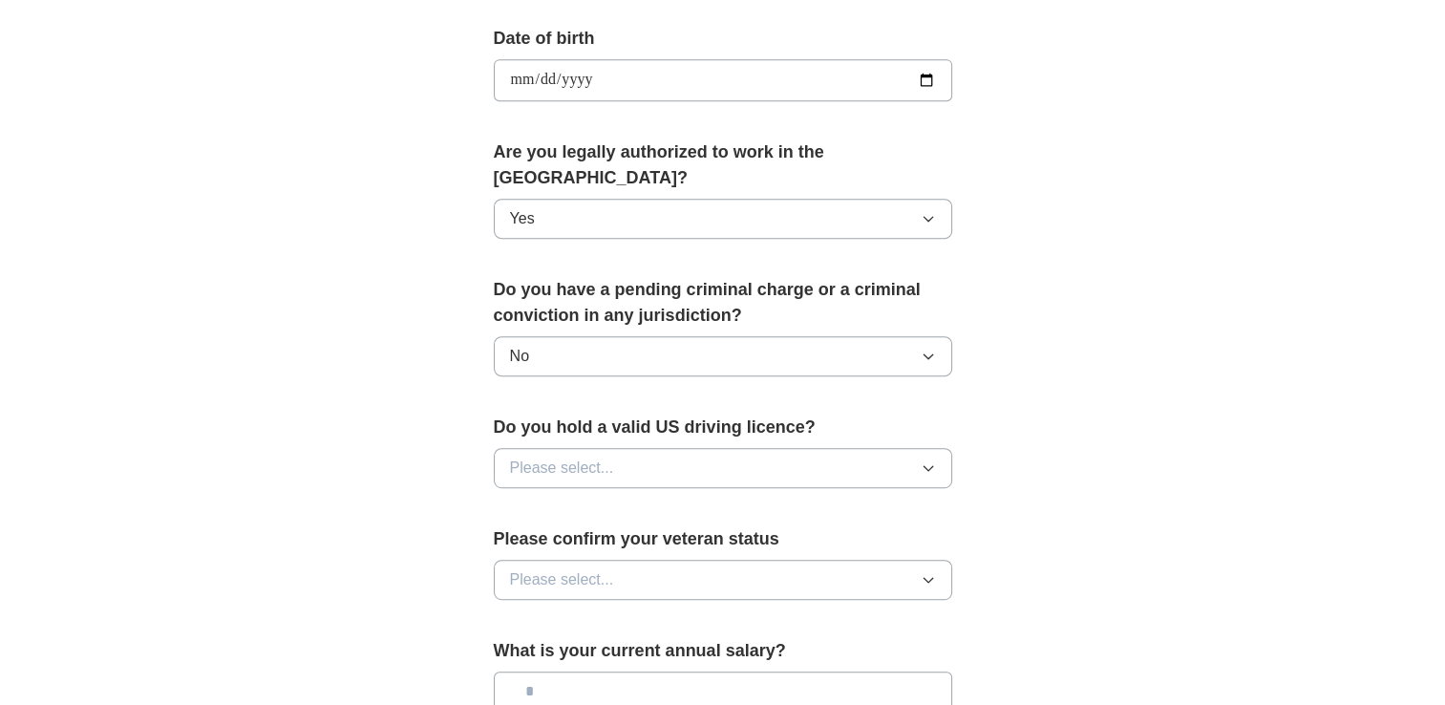
click at [629, 448] on button "Please select..." at bounding box center [723, 468] width 458 height 40
click at [586, 501] on div "Yes" at bounding box center [723, 512] width 426 height 23
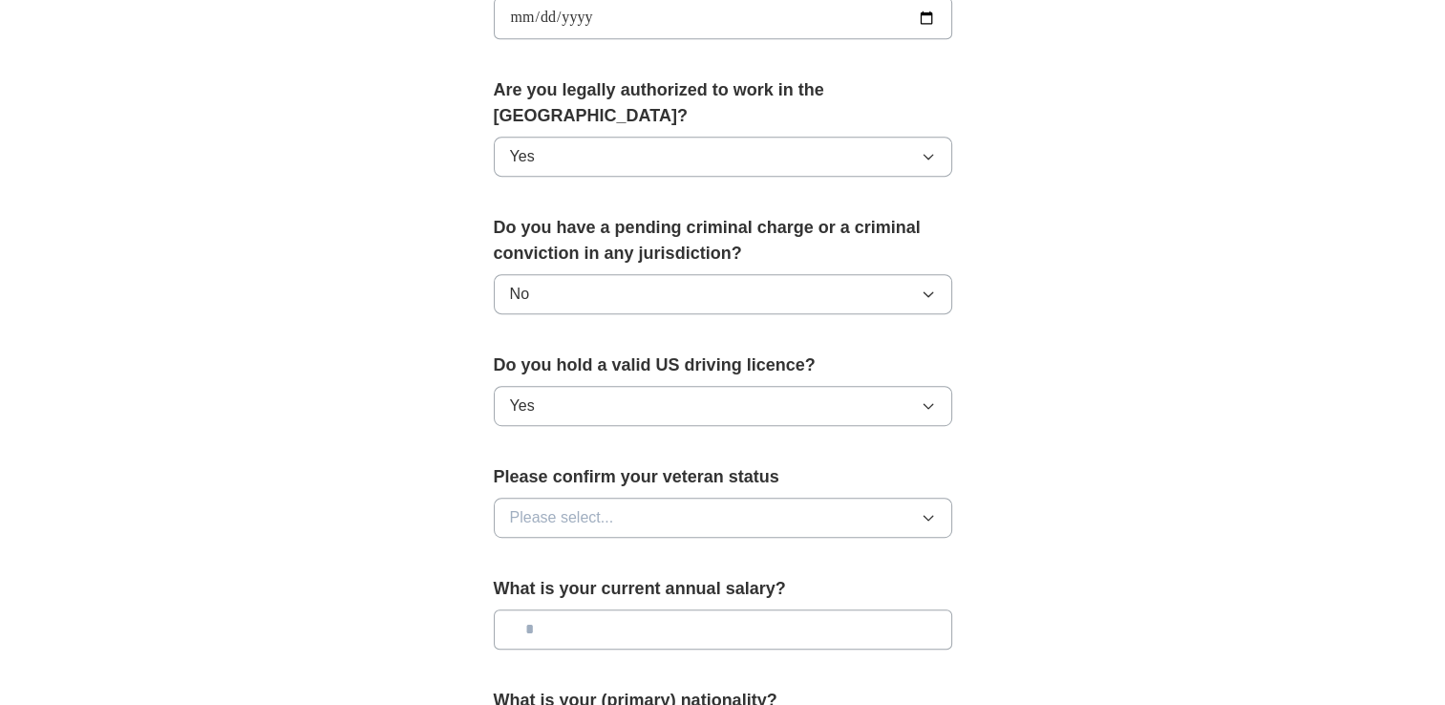
scroll to position [955, 0]
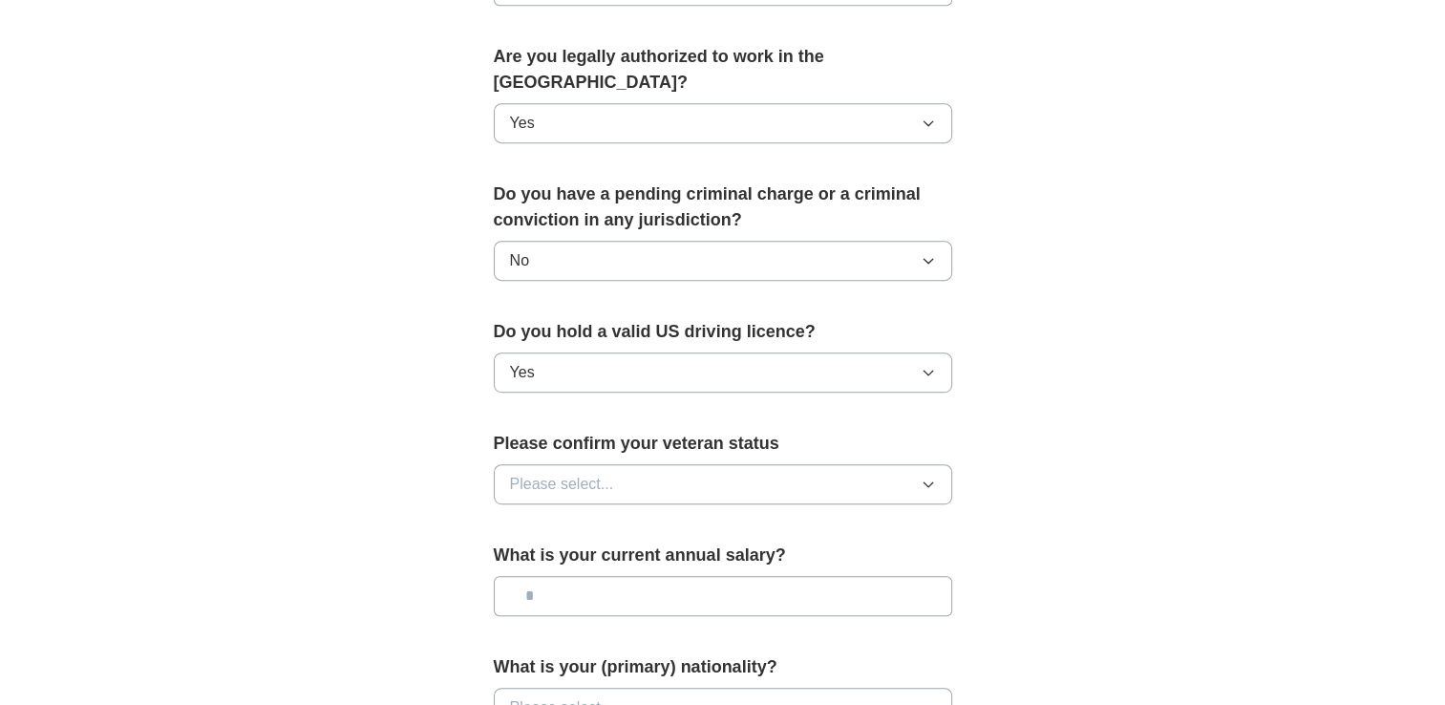
click at [642, 464] on button "Please select..." at bounding box center [723, 484] width 458 height 40
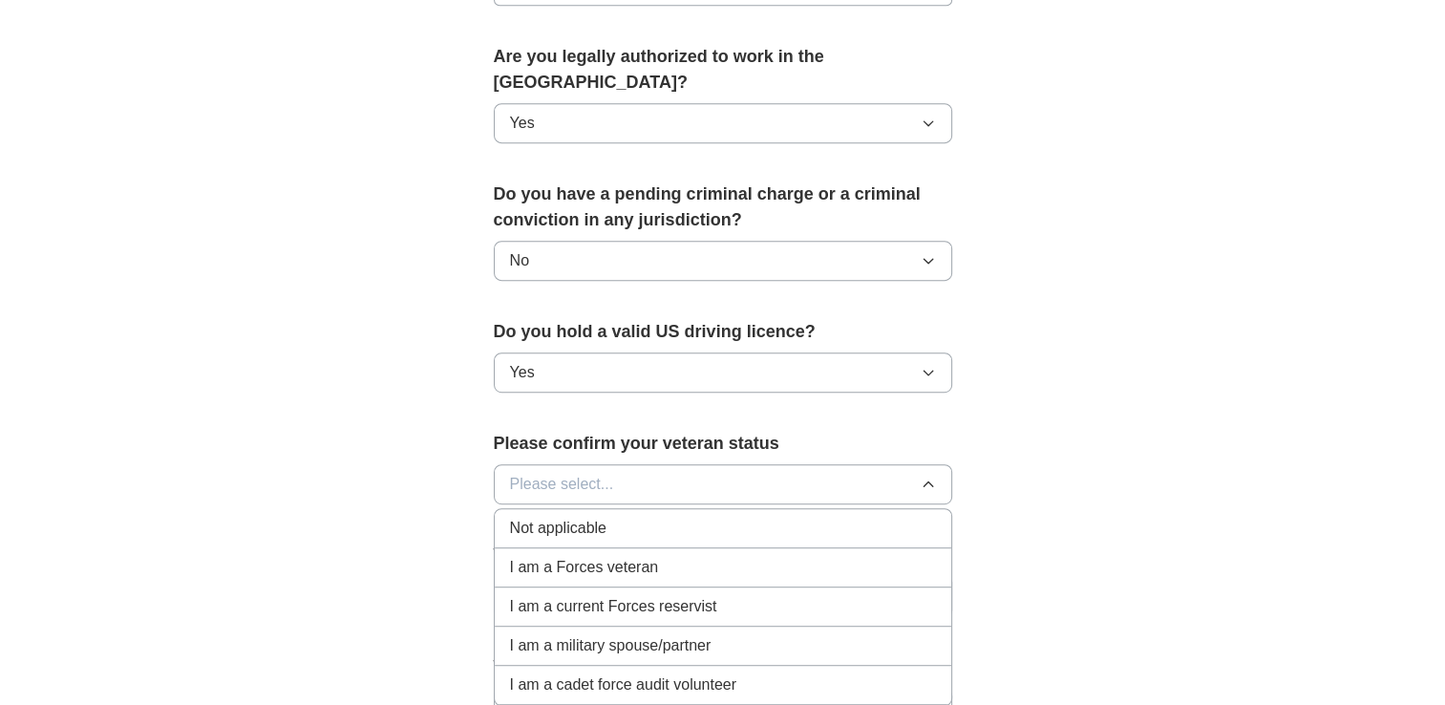
click at [607, 556] on span "I am a Forces veteran" at bounding box center [584, 567] width 149 height 23
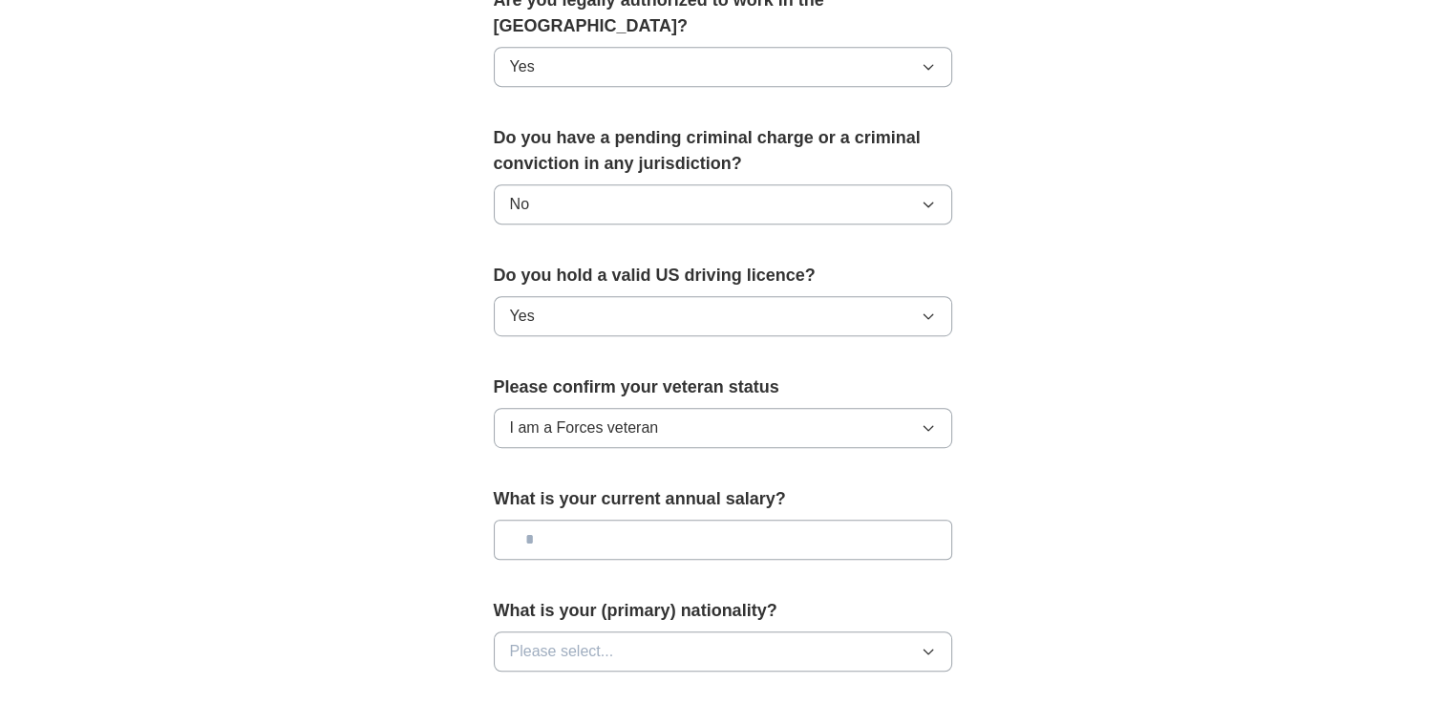
scroll to position [1051, 0]
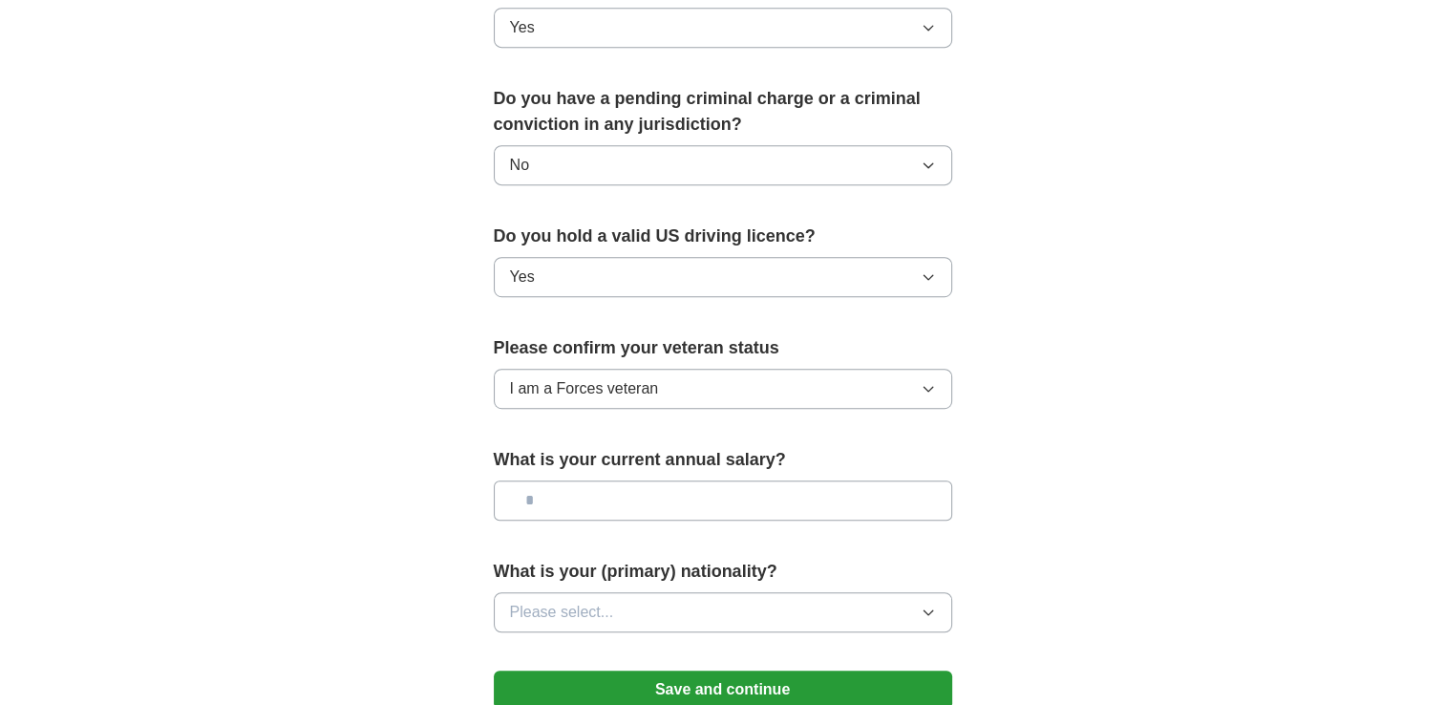
click at [596, 480] on input "text" at bounding box center [723, 500] width 458 height 40
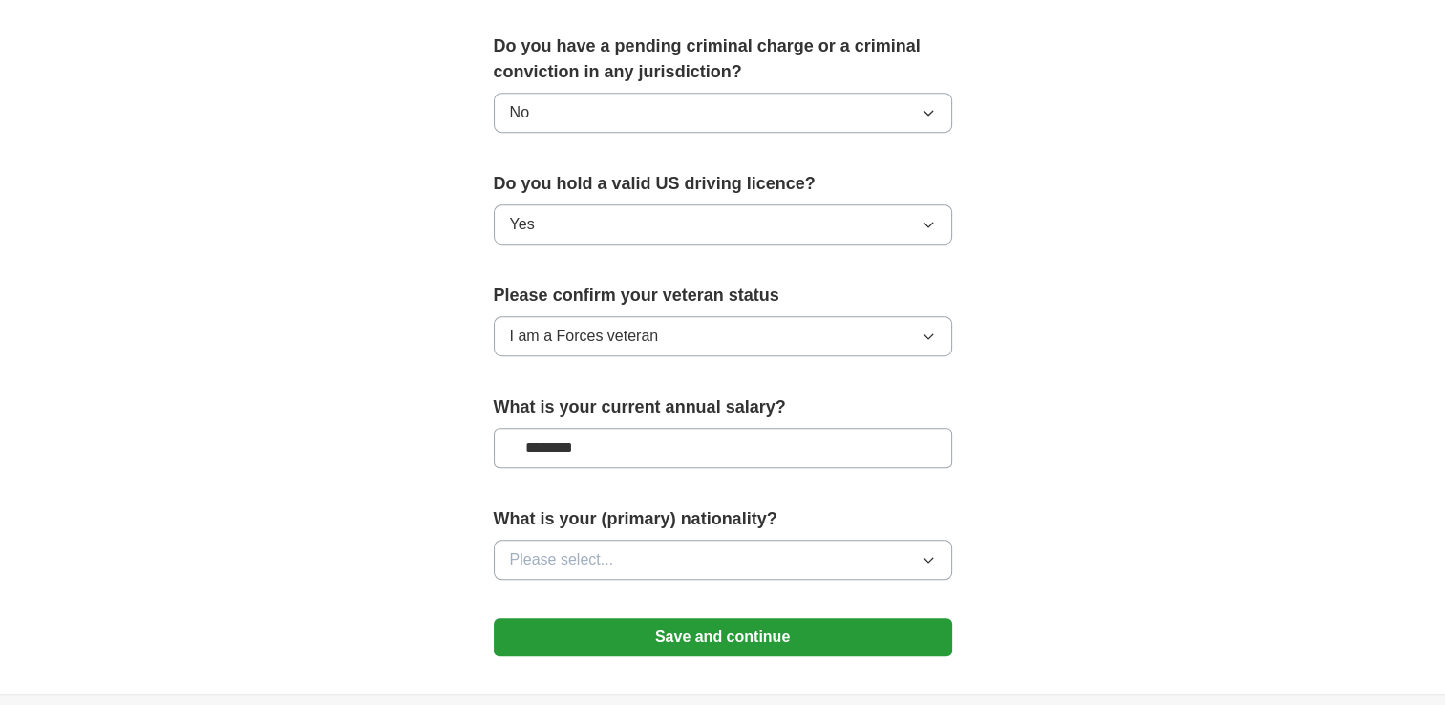
scroll to position [1146, 0]
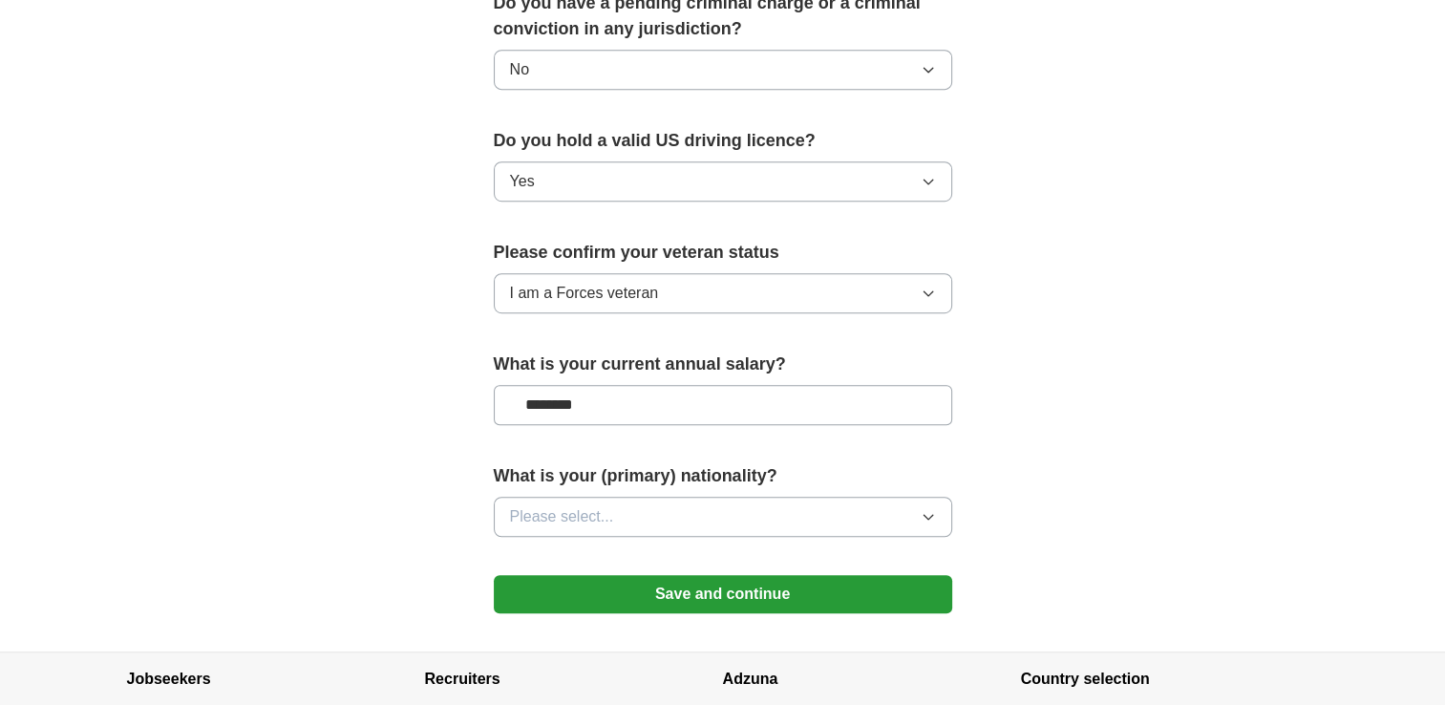
type input "********"
click at [623, 497] on button "Please select..." at bounding box center [723, 517] width 458 height 40
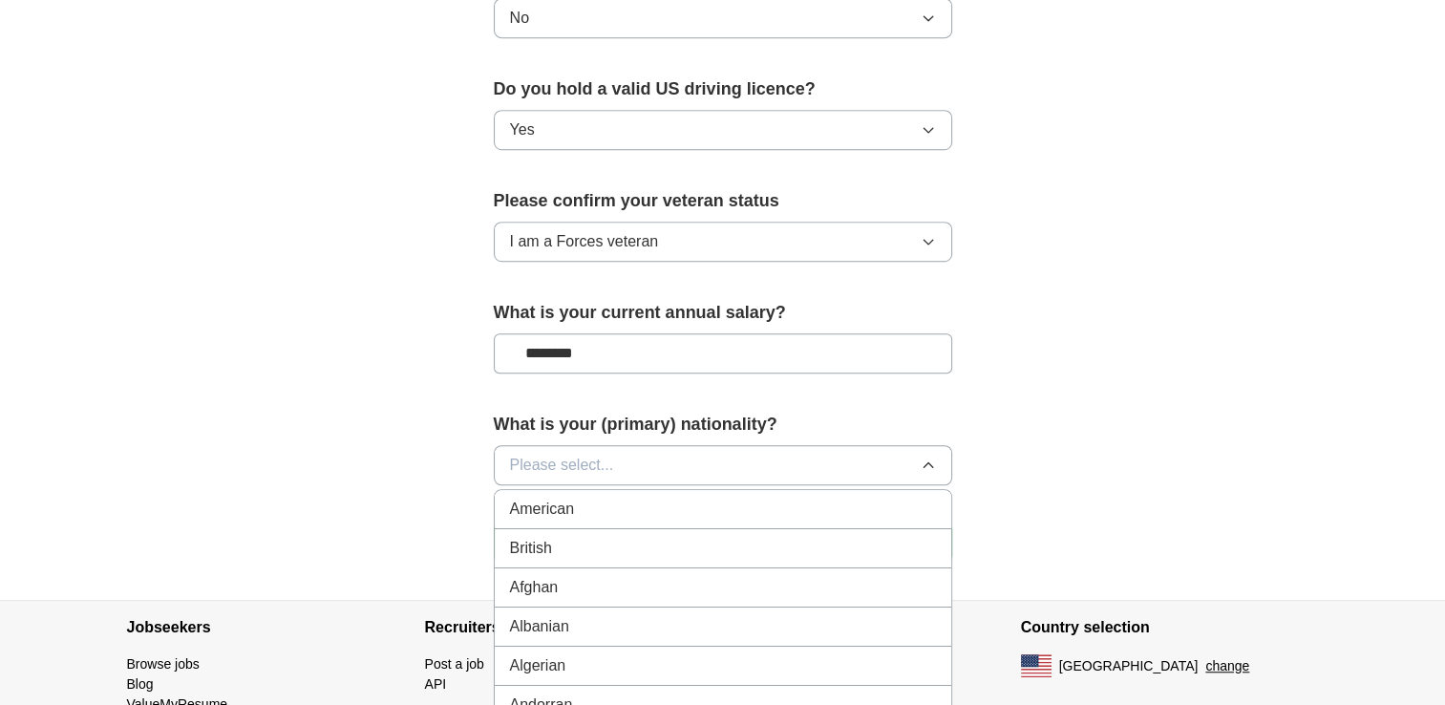
scroll to position [1242, 0]
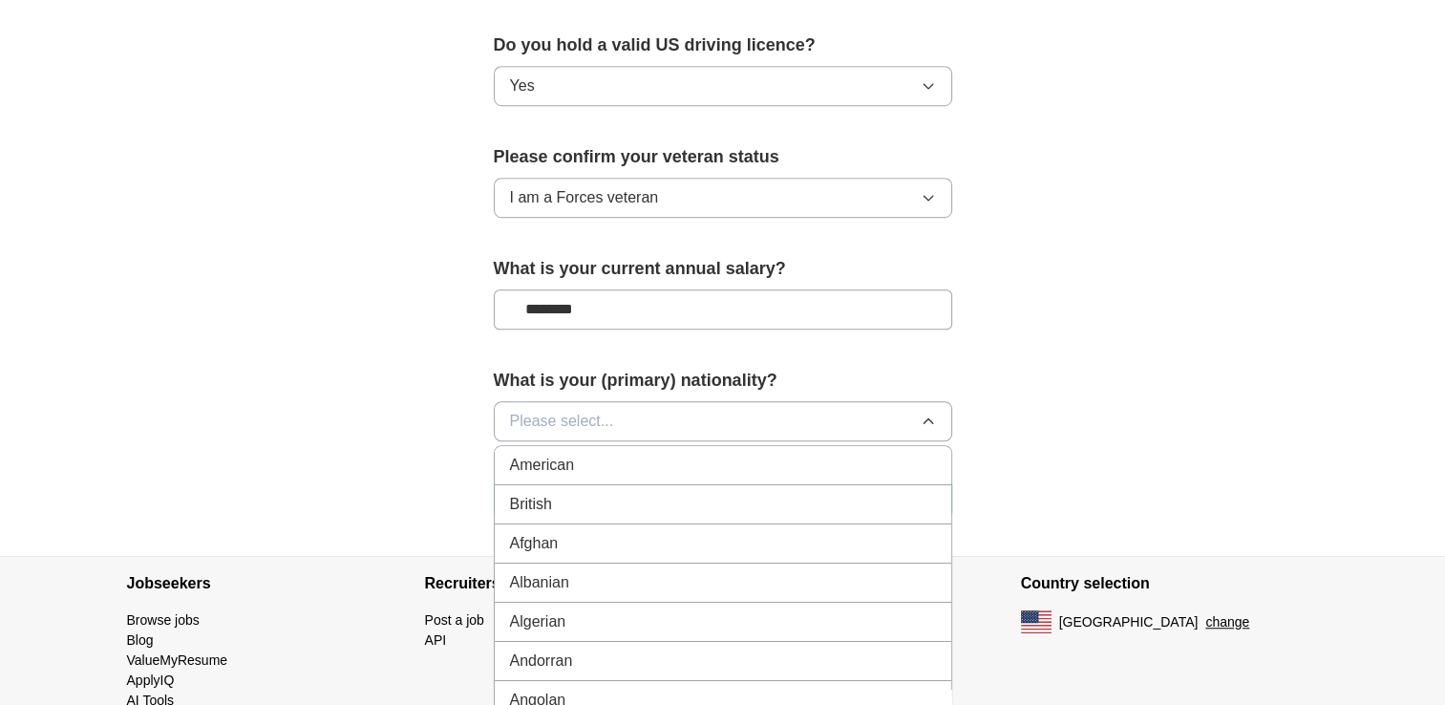
click at [596, 454] on div "American" at bounding box center [723, 465] width 426 height 23
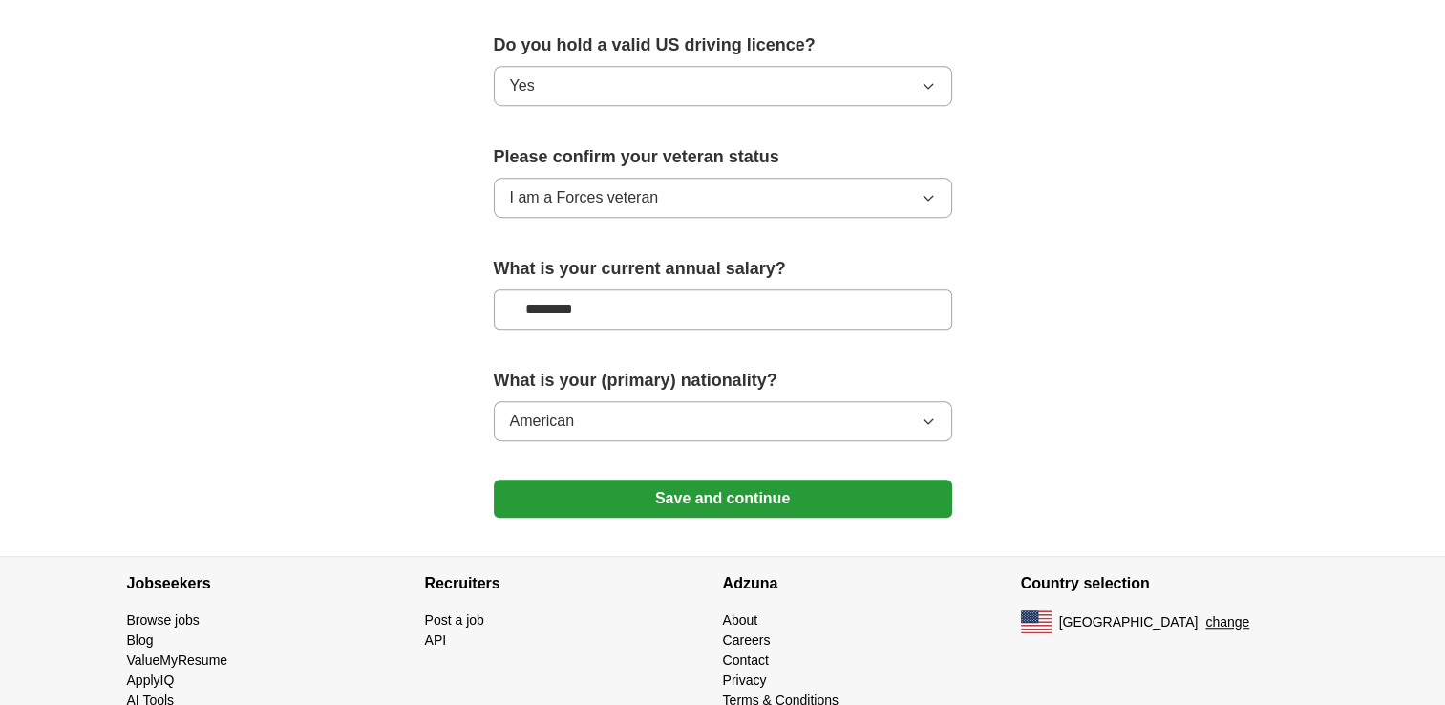
click at [760, 479] on button "Save and continue" at bounding box center [723, 498] width 458 height 38
